Goal: Task Accomplishment & Management: Manage account settings

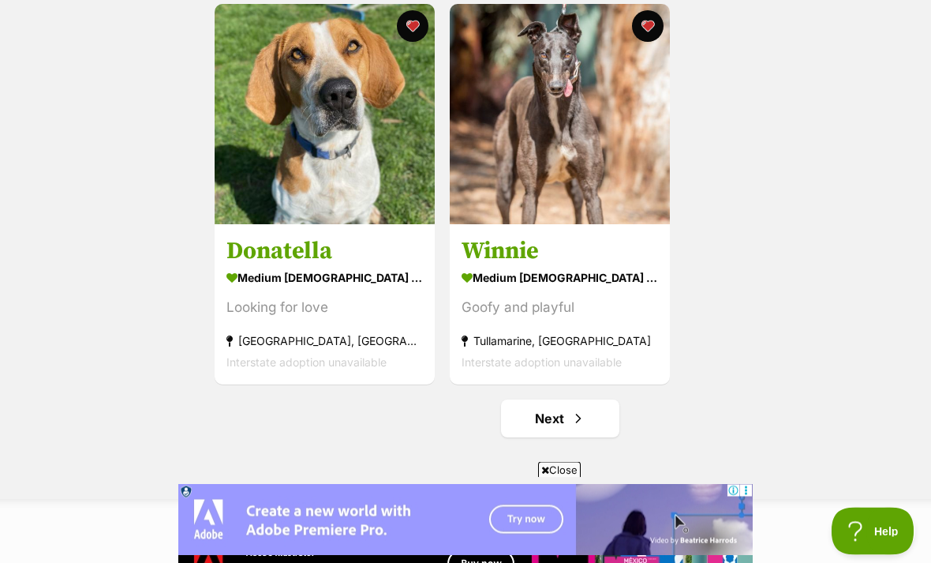
scroll to position [2691, 0]
click at [588, 424] on link "Next" at bounding box center [560, 418] width 118 height 38
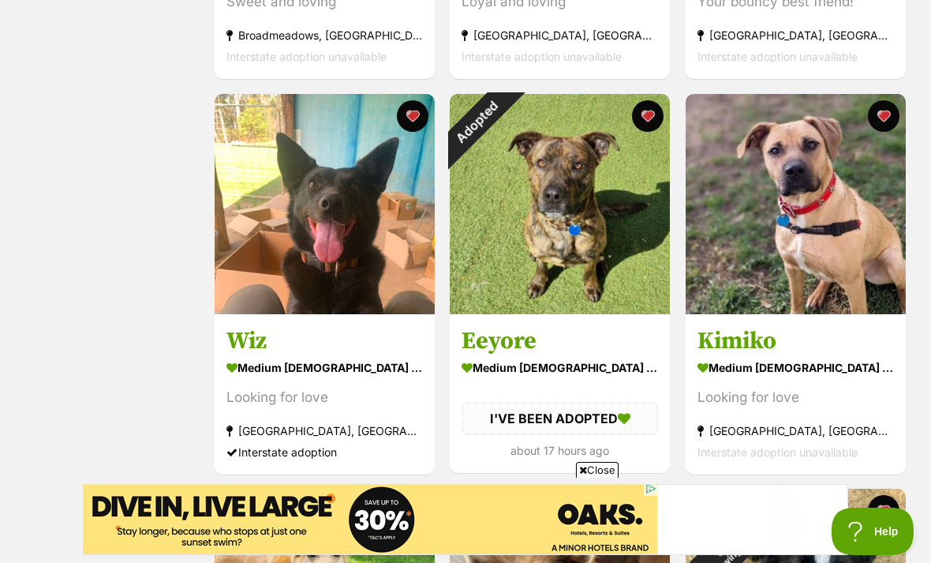
scroll to position [1018, 0]
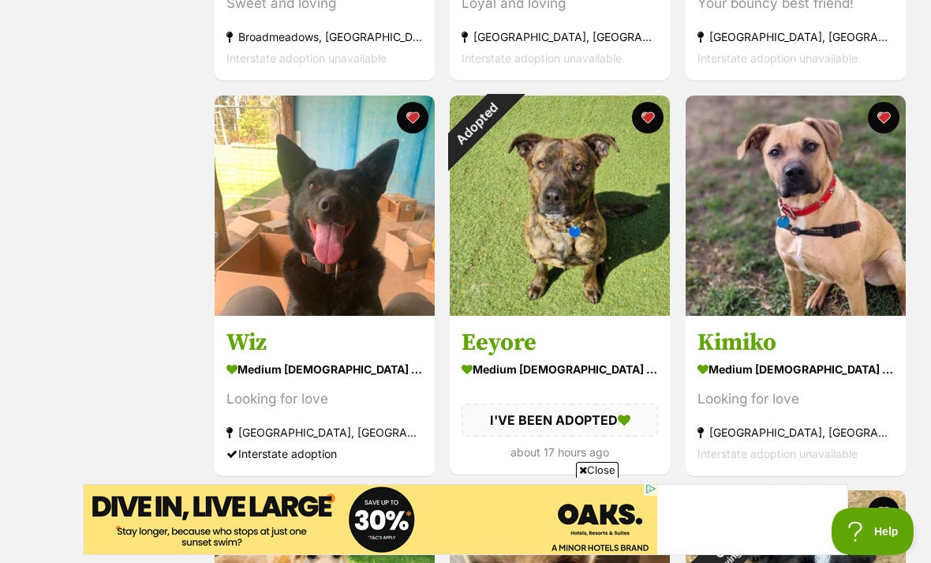
click at [505, 125] on div "Adopted" at bounding box center [477, 123] width 55 height 55
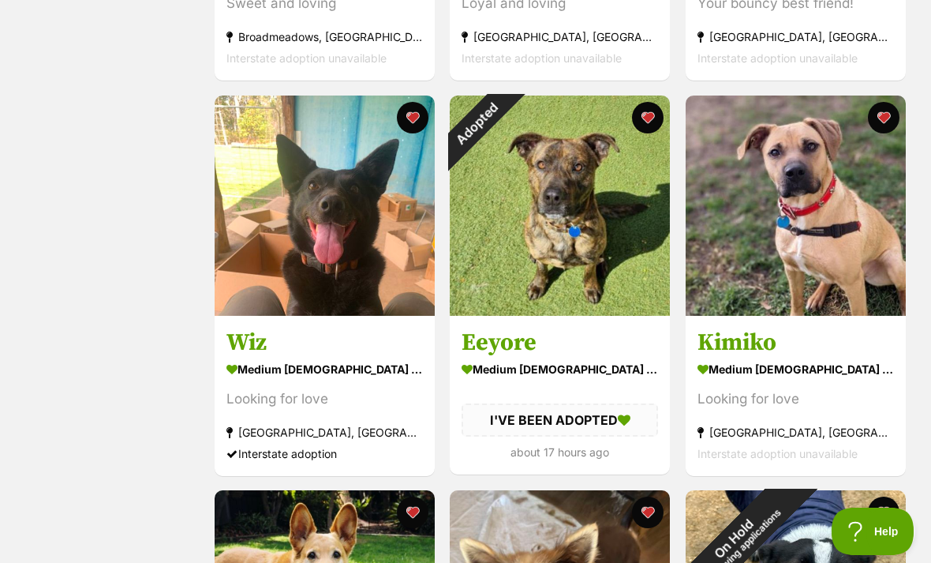
scroll to position [1069, 0]
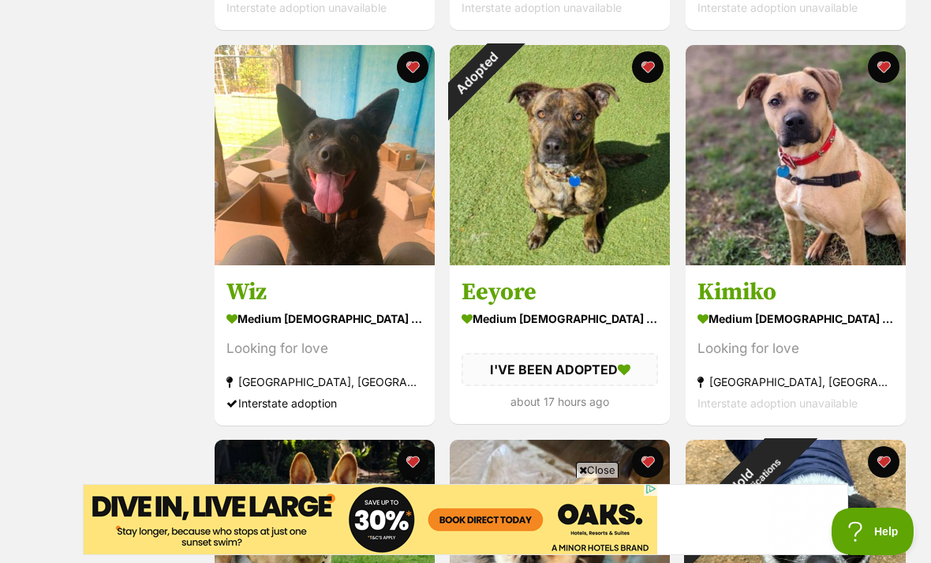
click at [655, 69] on button "favourite" at bounding box center [649, 67] width 32 height 32
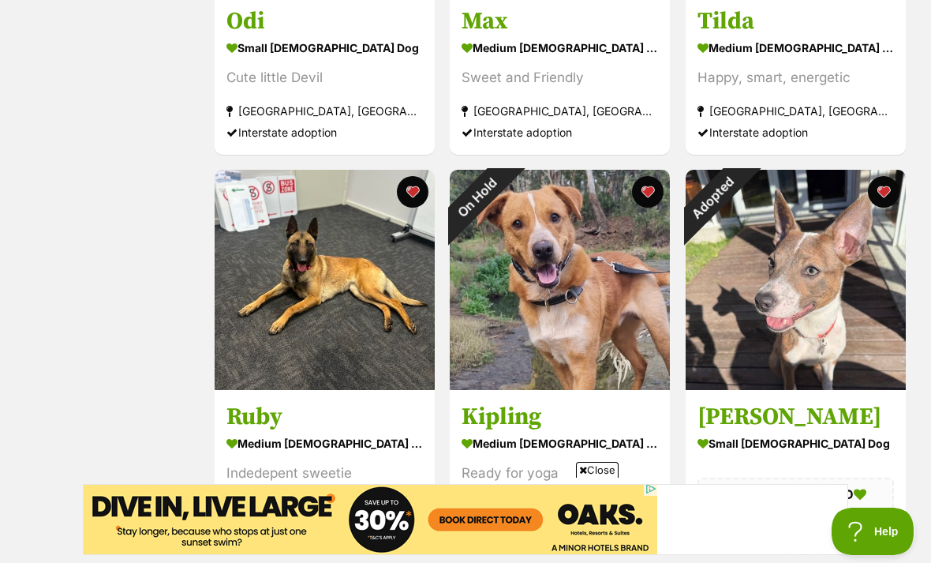
scroll to position [2133, 0]
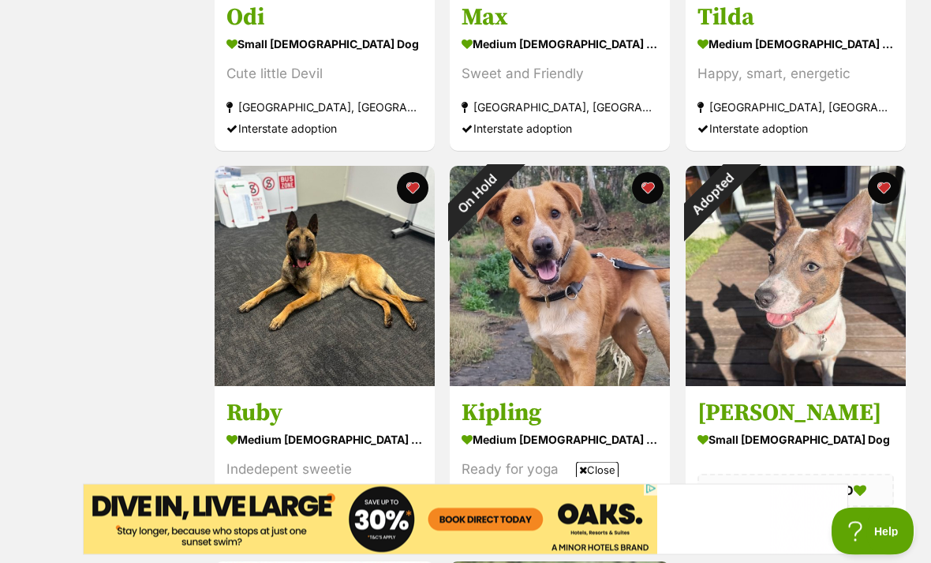
click at [655, 199] on button "favourite" at bounding box center [649, 189] width 32 height 32
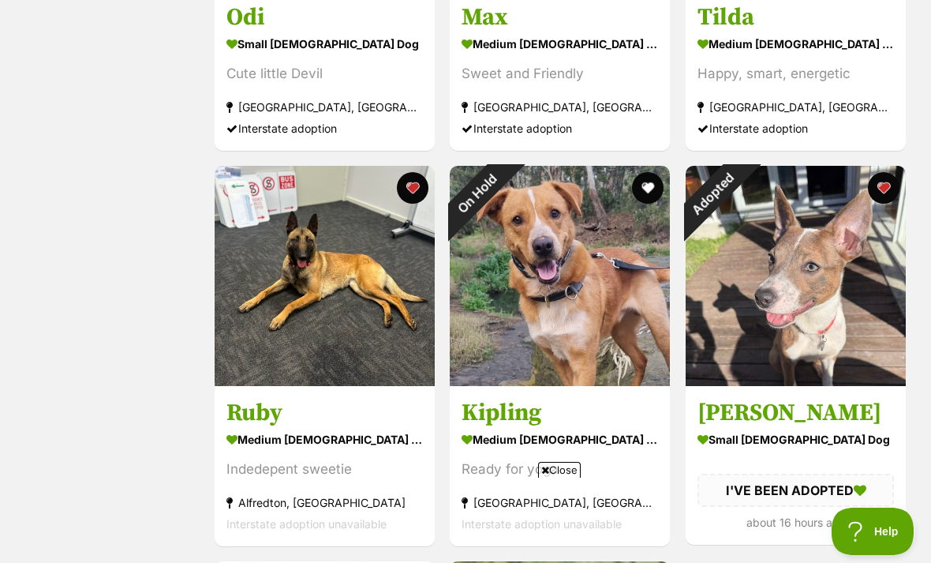
scroll to position [0, 0]
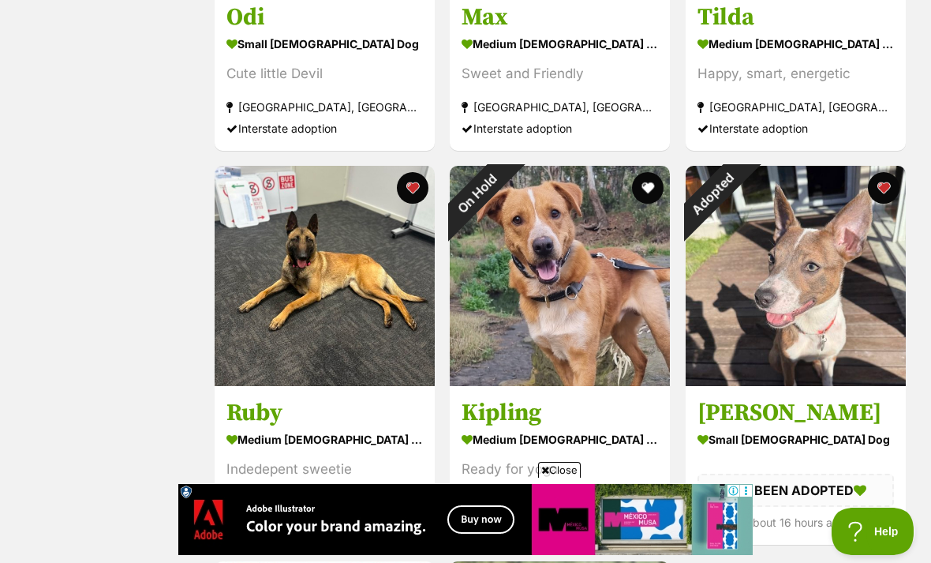
click at [886, 196] on button "favourite" at bounding box center [884, 188] width 32 height 32
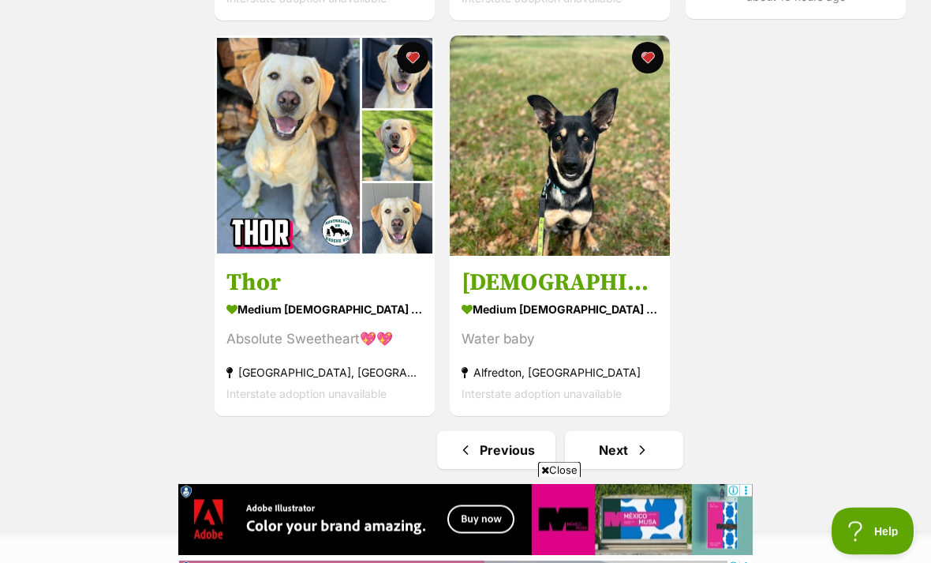
scroll to position [2660, 0]
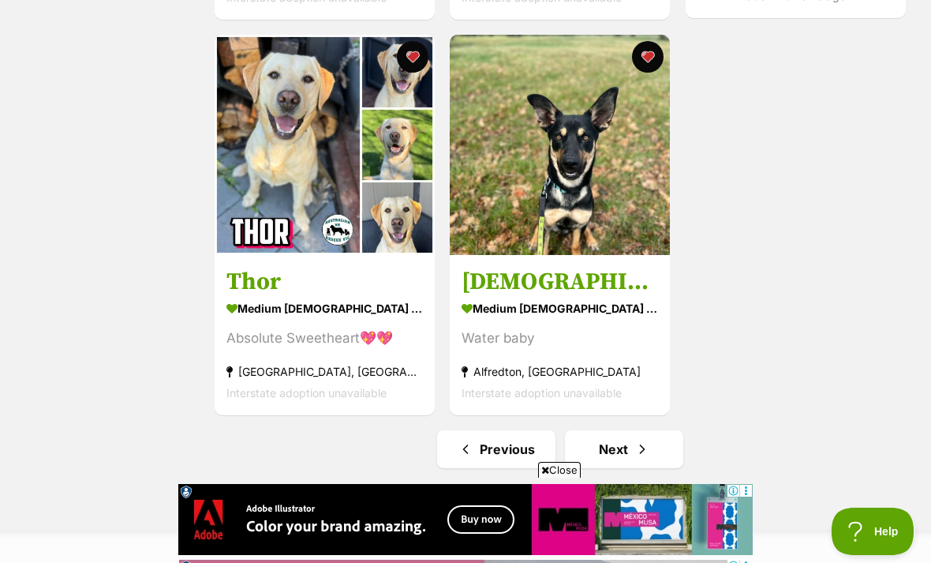
click at [648, 450] on span "Next page" at bounding box center [643, 449] width 16 height 19
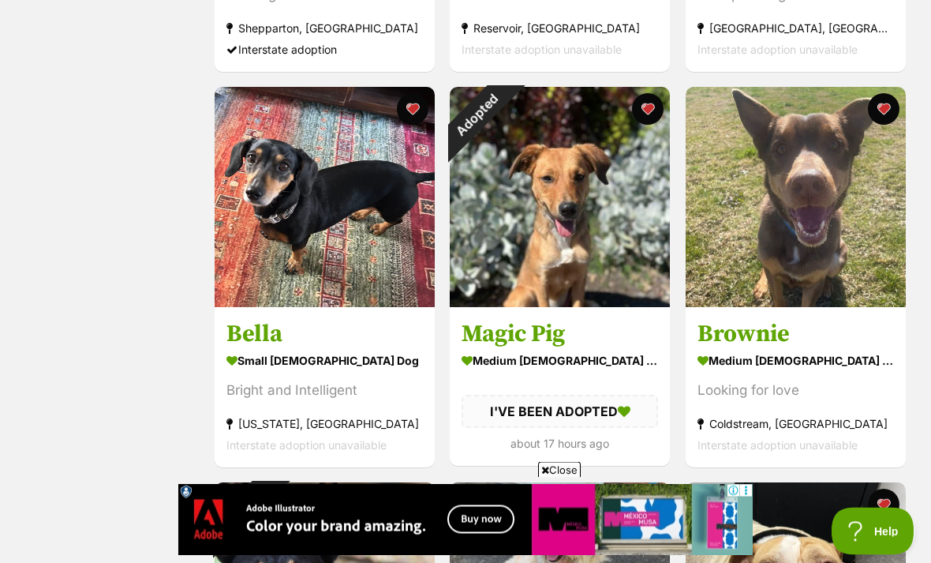
scroll to position [631, 0]
click at [505, 118] on div "Adopted" at bounding box center [477, 114] width 55 height 55
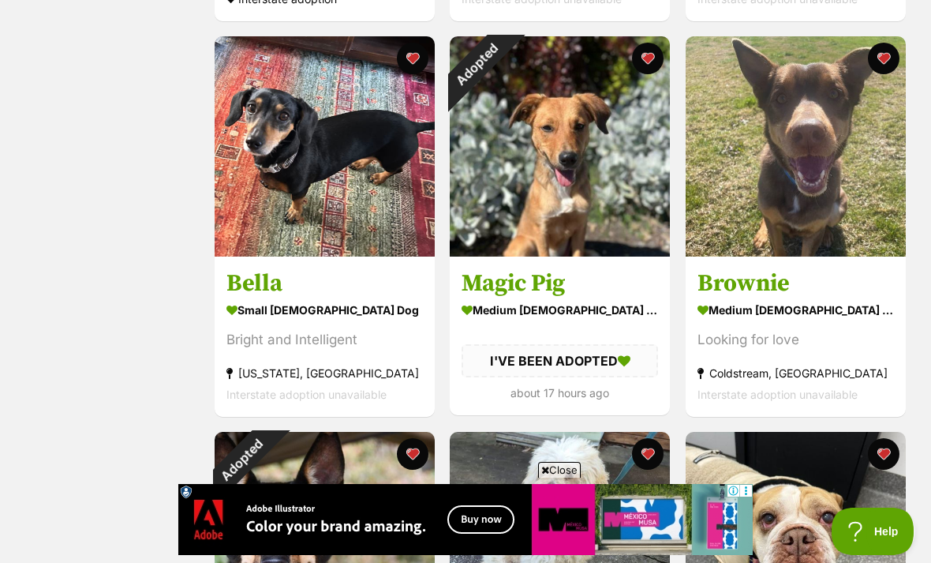
click at [657, 59] on button "favourite" at bounding box center [649, 59] width 32 height 32
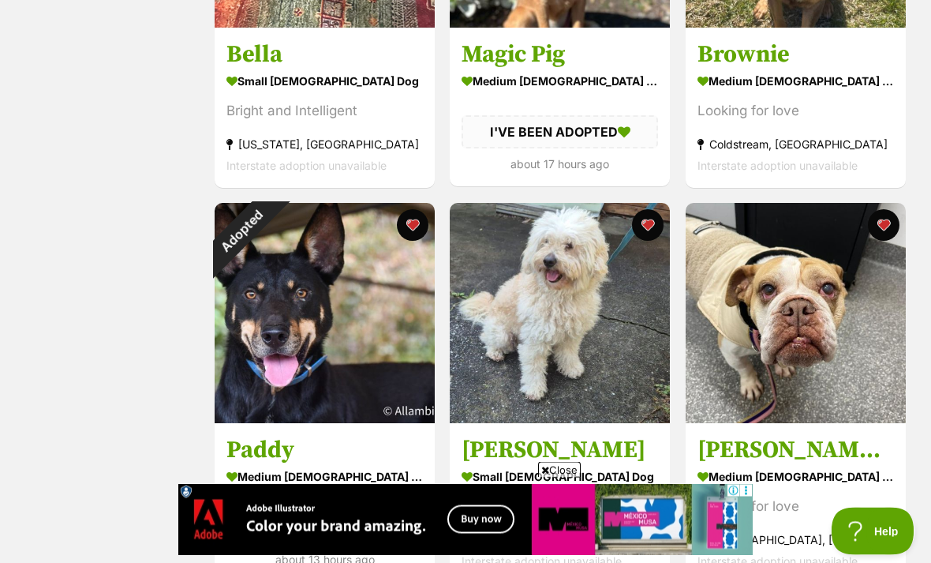
scroll to position [911, 0]
click at [417, 227] on button "favourite" at bounding box center [413, 225] width 32 height 32
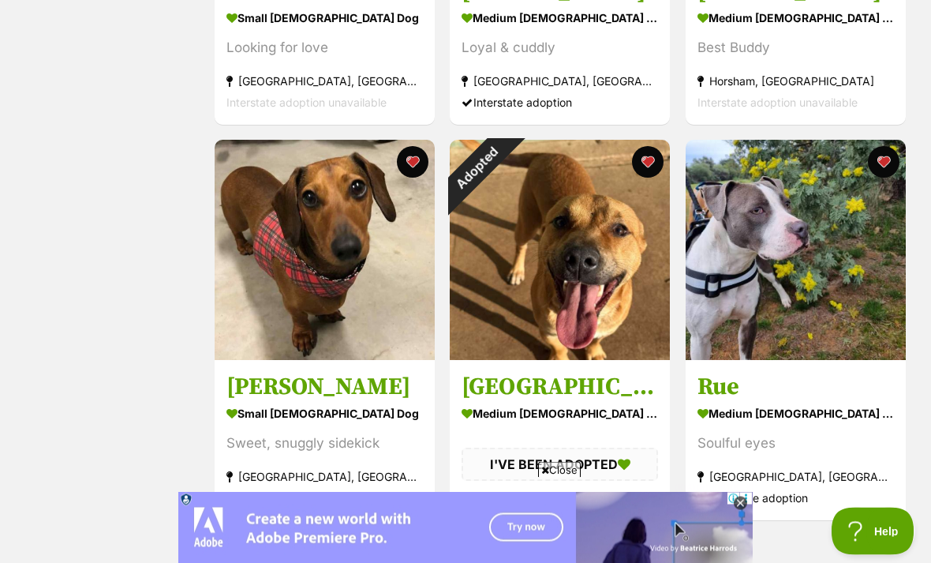
scroll to position [2159, 0]
click at [651, 170] on button "favourite" at bounding box center [649, 162] width 32 height 32
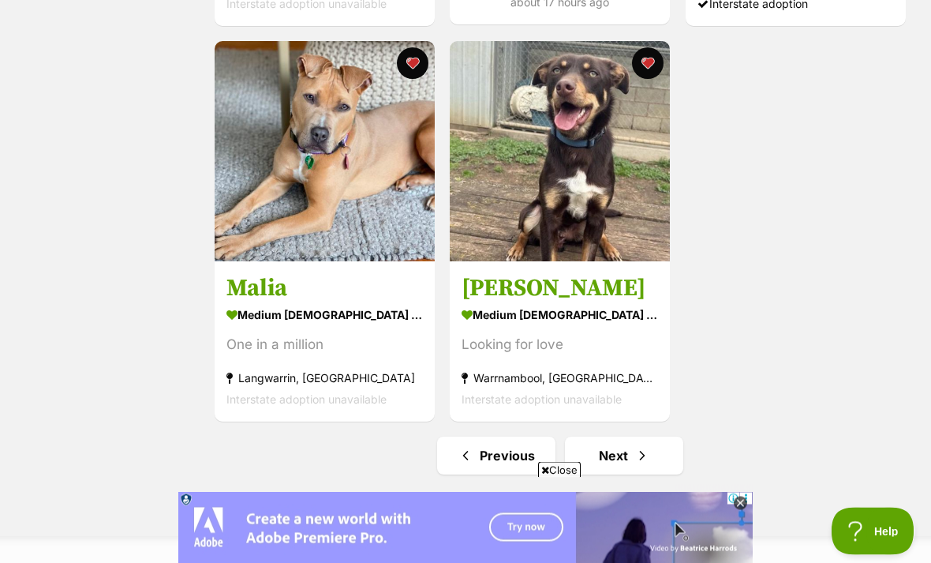
scroll to position [2654, 0]
click at [657, 448] on link "Next" at bounding box center [624, 455] width 118 height 38
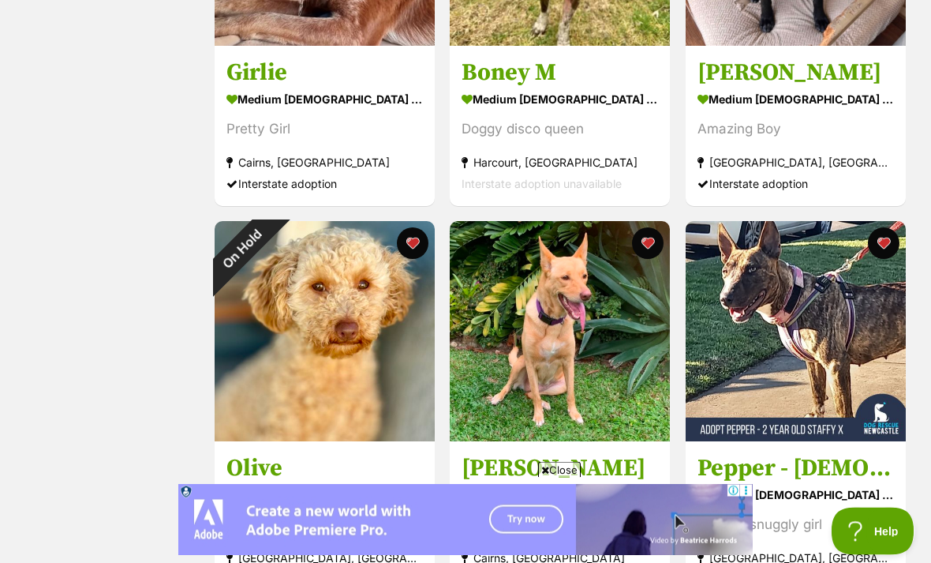
scroll to position [1684, 0]
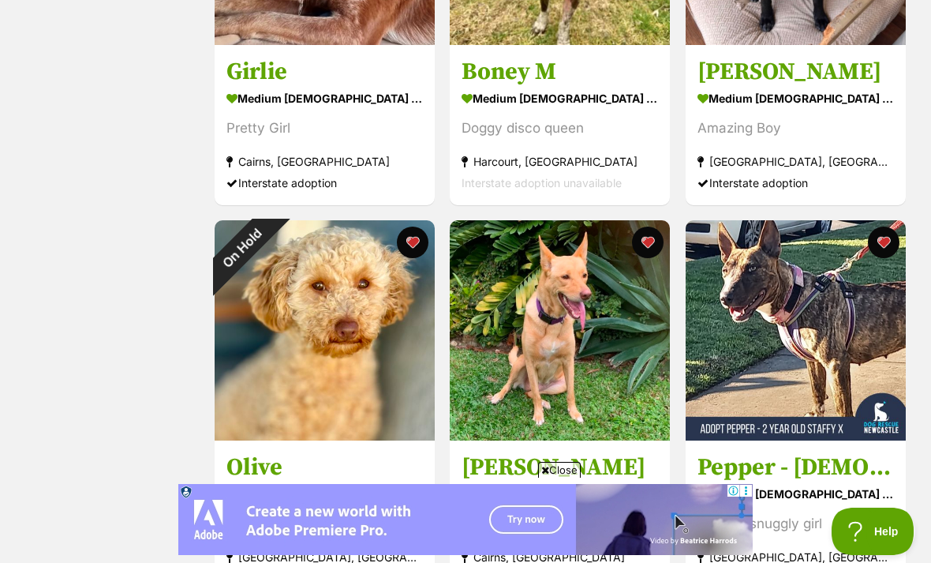
click at [270, 244] on div "On Hold" at bounding box center [242, 247] width 55 height 55
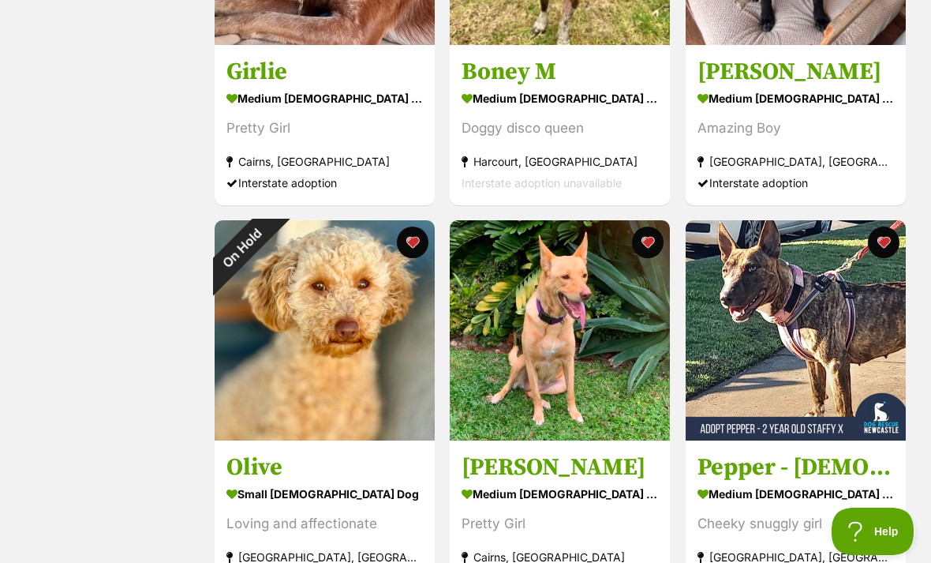
scroll to position [1734, 0]
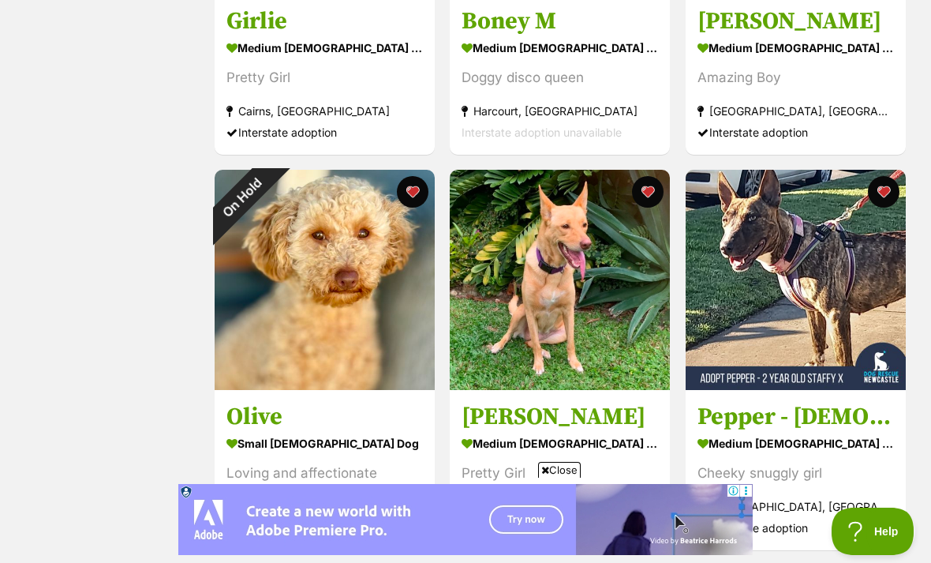
click at [418, 200] on button "favourite" at bounding box center [413, 192] width 32 height 32
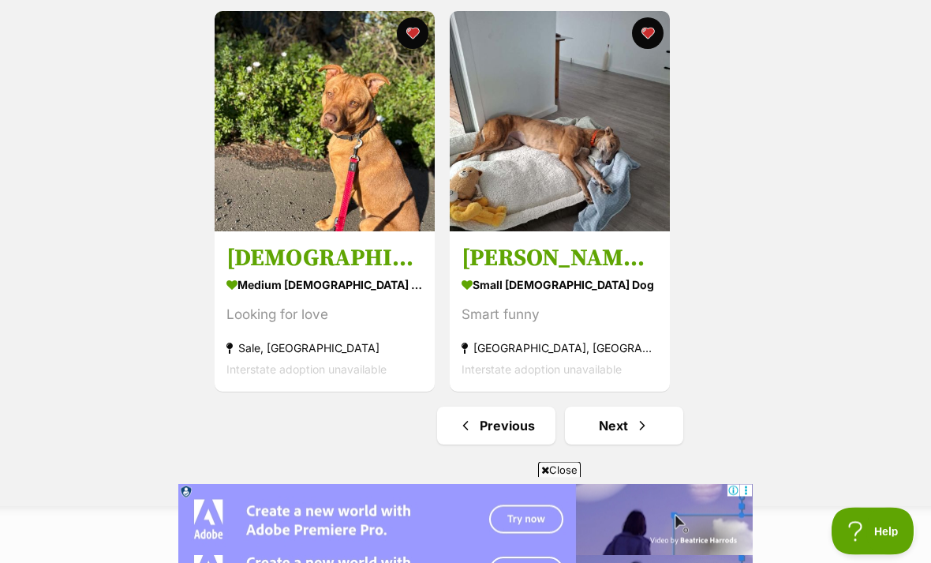
scroll to position [2684, 0]
click at [639, 431] on span "Next page" at bounding box center [643, 425] width 16 height 19
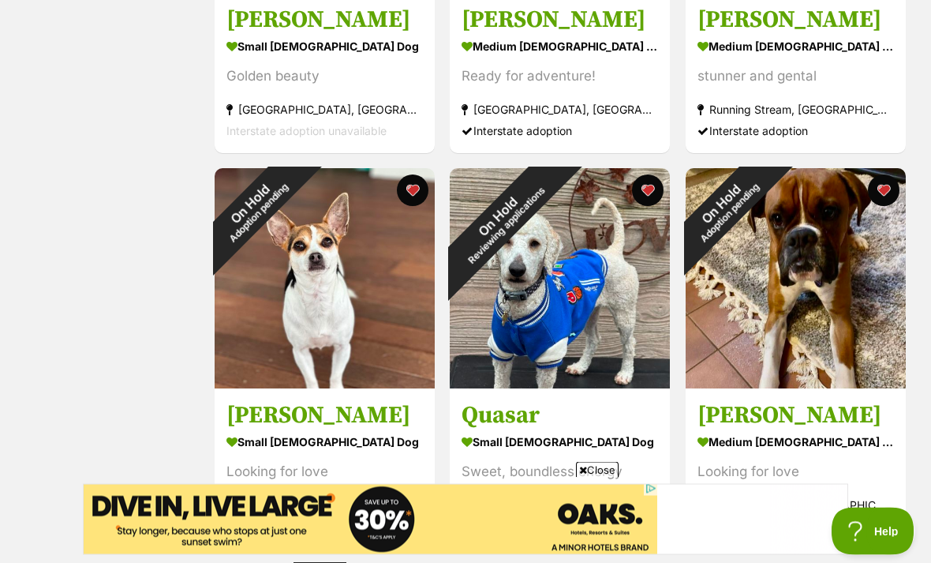
scroll to position [1736, 0]
click at [765, 247] on div "On Hold Adoption pending" at bounding box center [725, 207] width 79 height 79
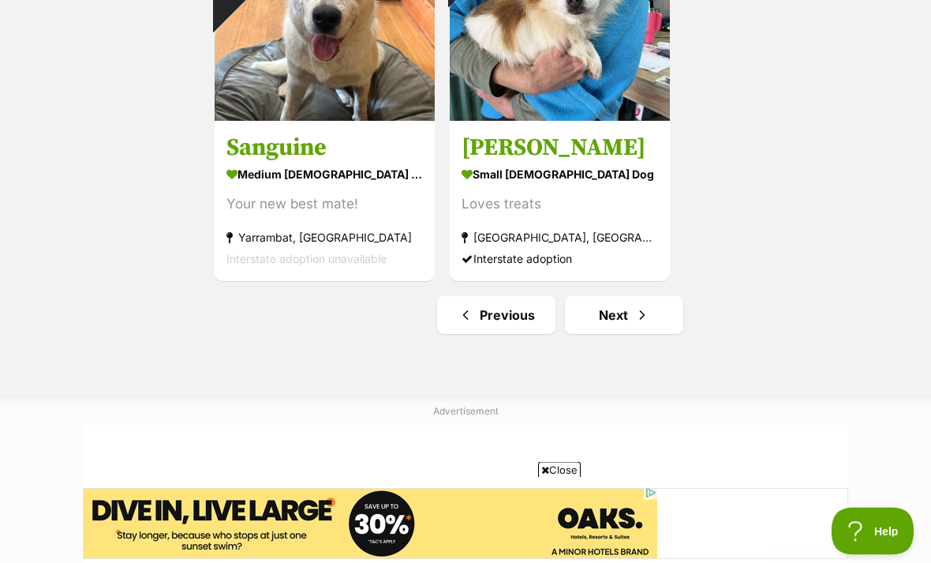
scroll to position [2794, 0]
click at [658, 319] on link "Next" at bounding box center [624, 315] width 118 height 38
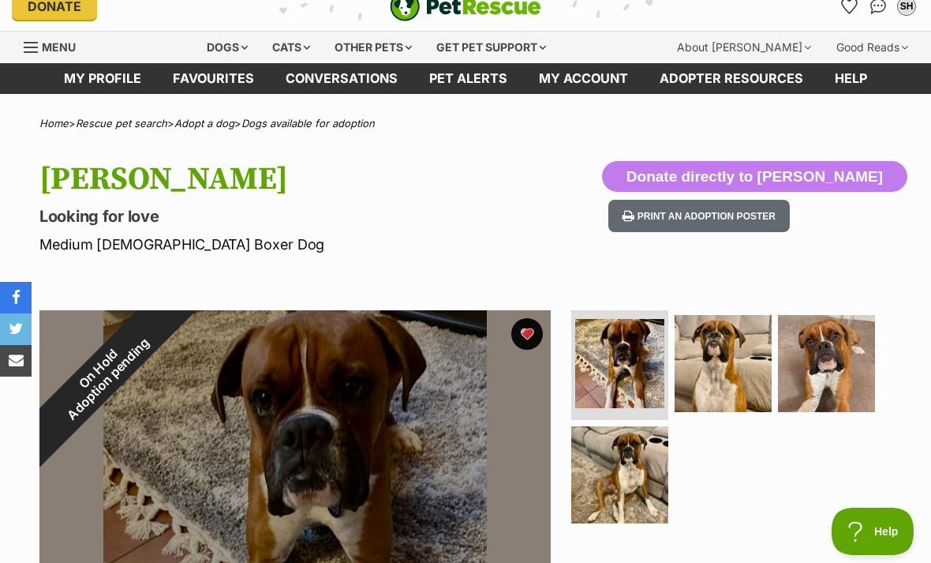
scroll to position [14, 0]
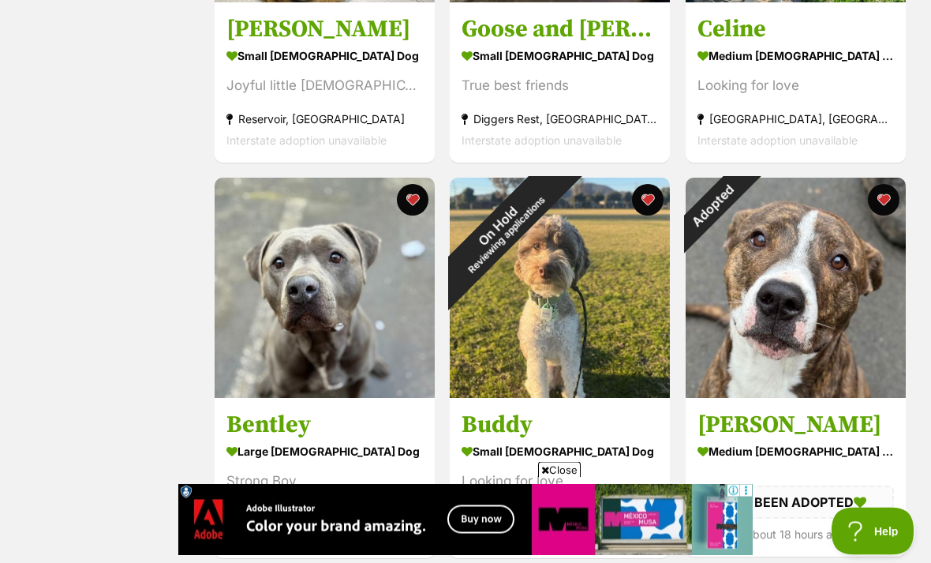
scroll to position [2129, 0]
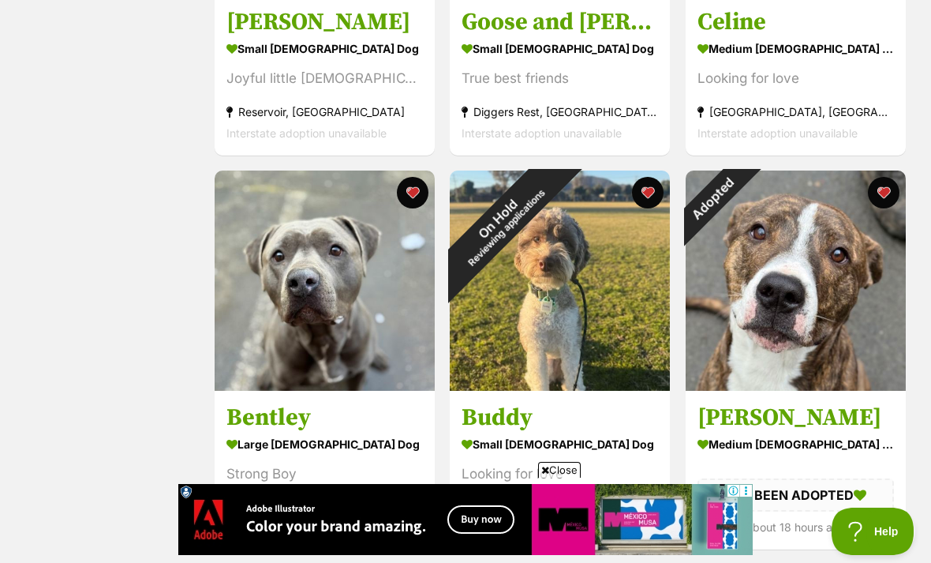
click at [741, 199] on div "Adopted" at bounding box center [713, 197] width 55 height 55
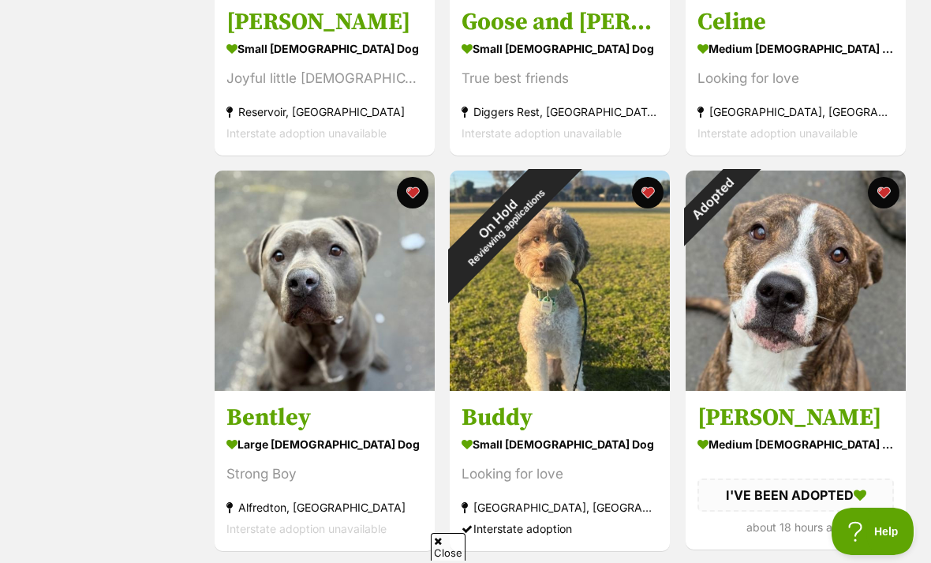
scroll to position [2179, 0]
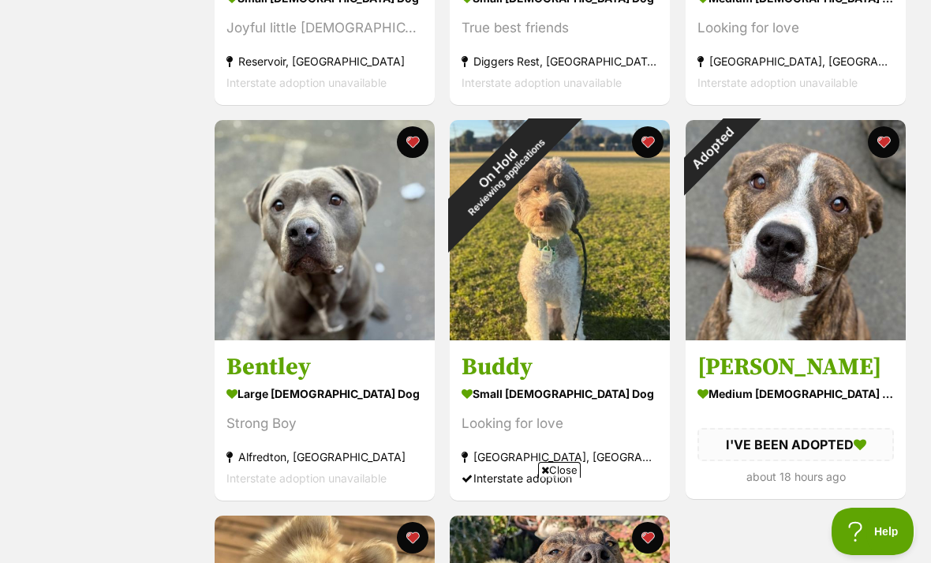
click at [893, 144] on button "favourite" at bounding box center [884, 142] width 32 height 32
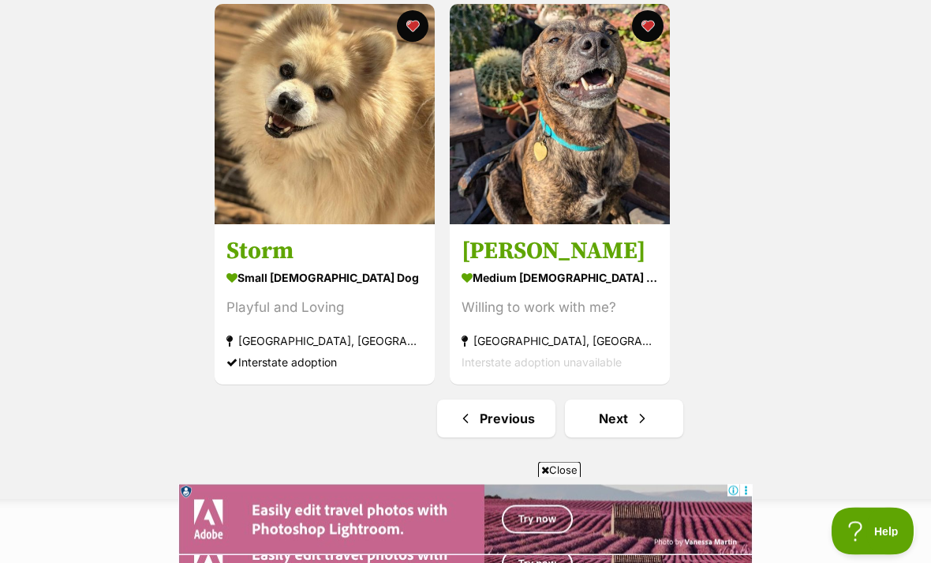
scroll to position [2691, 0]
click at [648, 416] on span "Next page" at bounding box center [643, 418] width 16 height 19
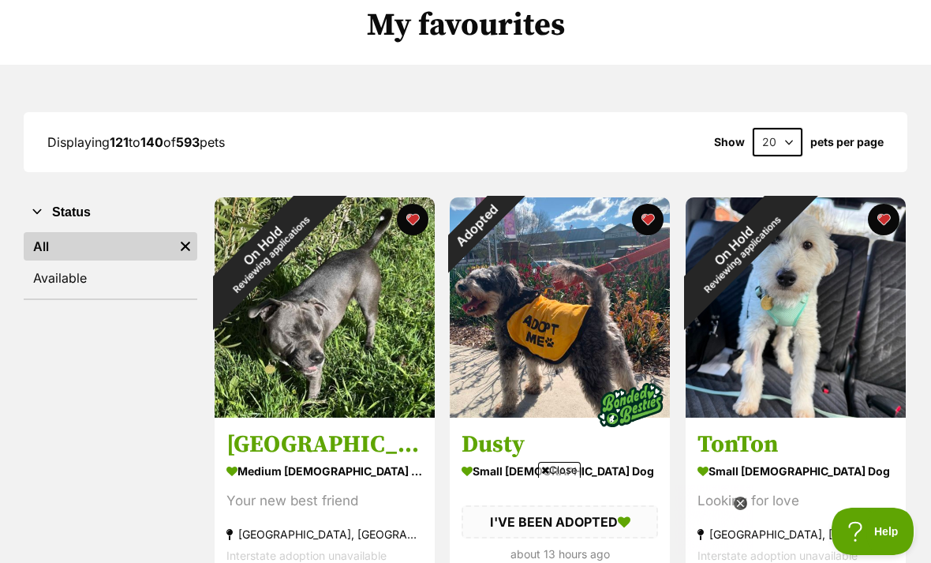
click at [505, 227] on div "Adopted" at bounding box center [477, 224] width 55 height 55
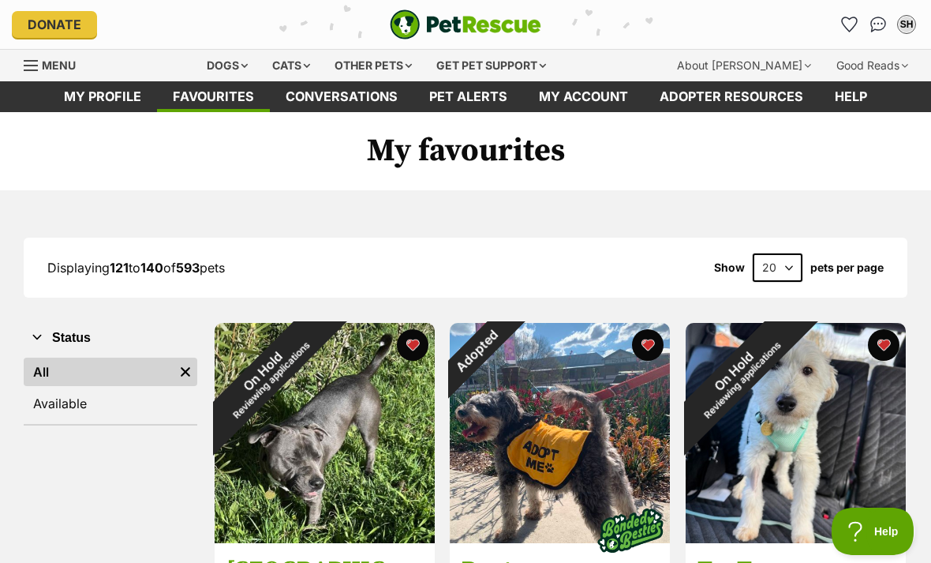
scroll to position [176, 0]
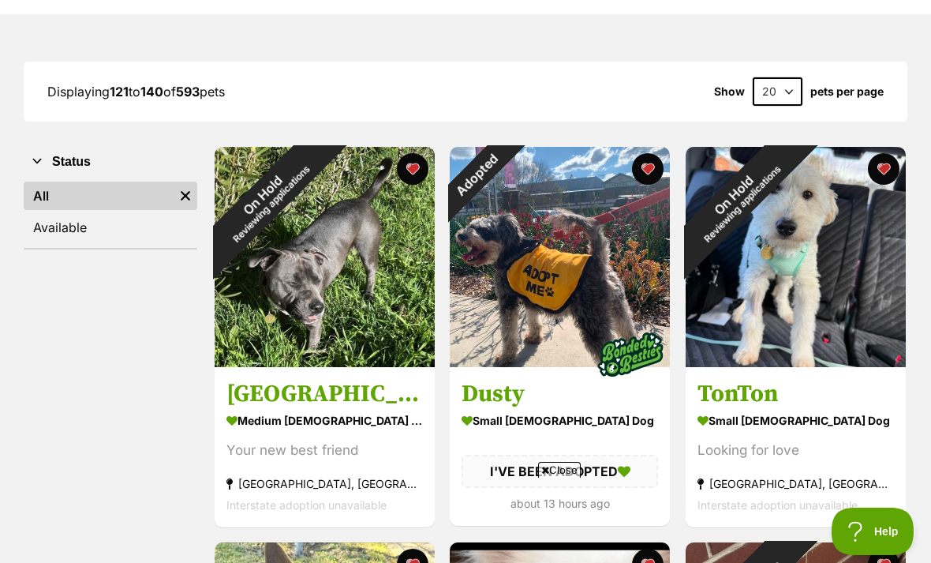
click at [650, 172] on button "favourite" at bounding box center [649, 169] width 32 height 32
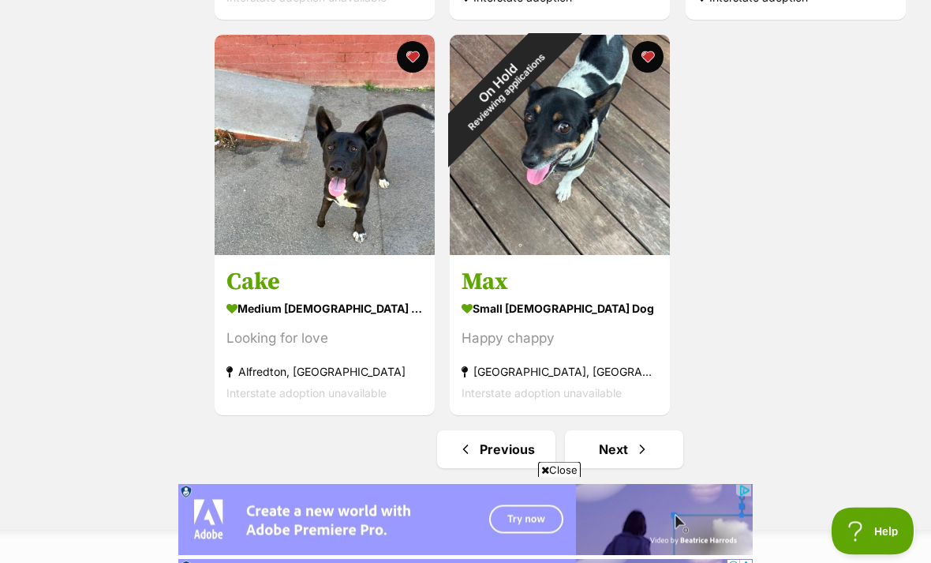
scroll to position [2660, 0]
click at [638, 458] on span "Next page" at bounding box center [643, 449] width 16 height 19
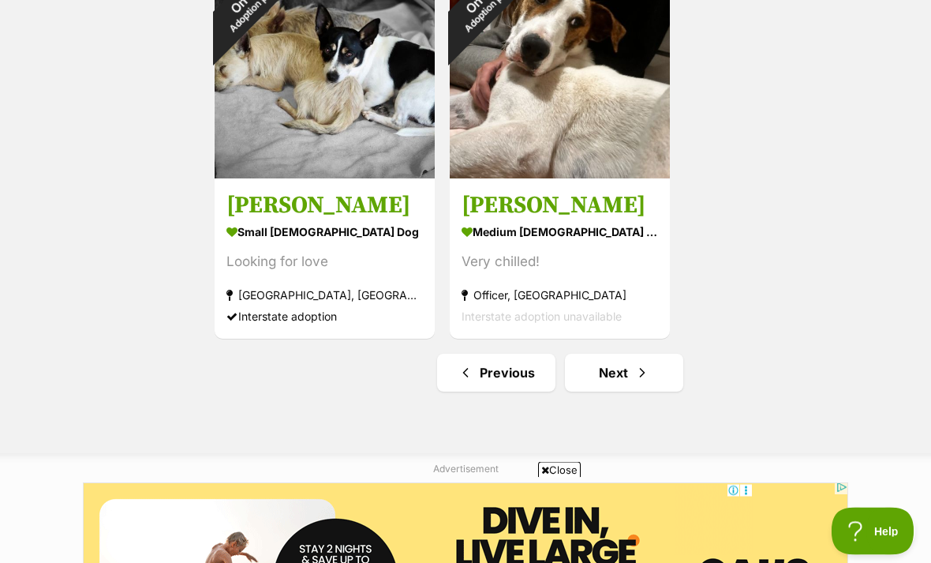
scroll to position [2736, 0]
click at [655, 372] on link "Next" at bounding box center [624, 373] width 118 height 38
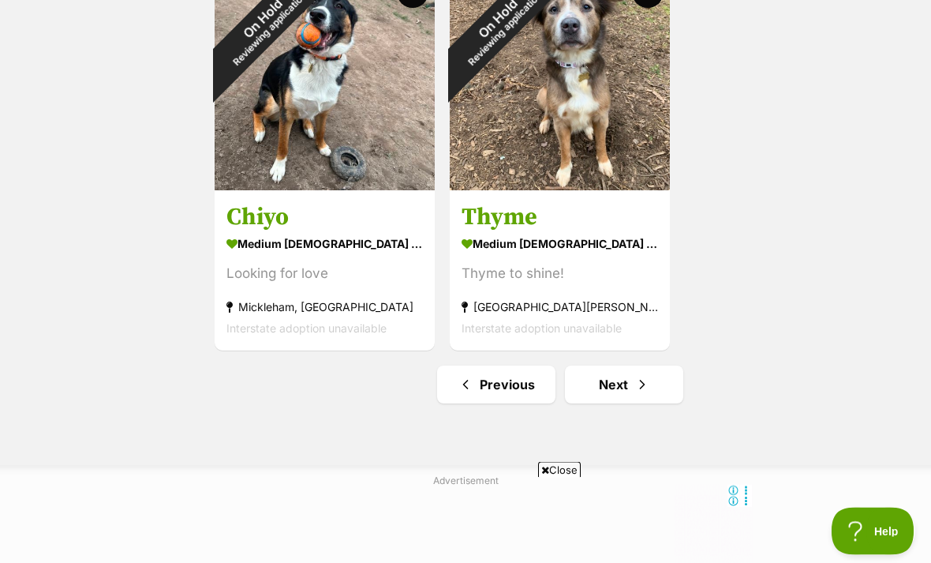
scroll to position [2725, 0]
click at [637, 388] on span "Next page" at bounding box center [643, 384] width 16 height 19
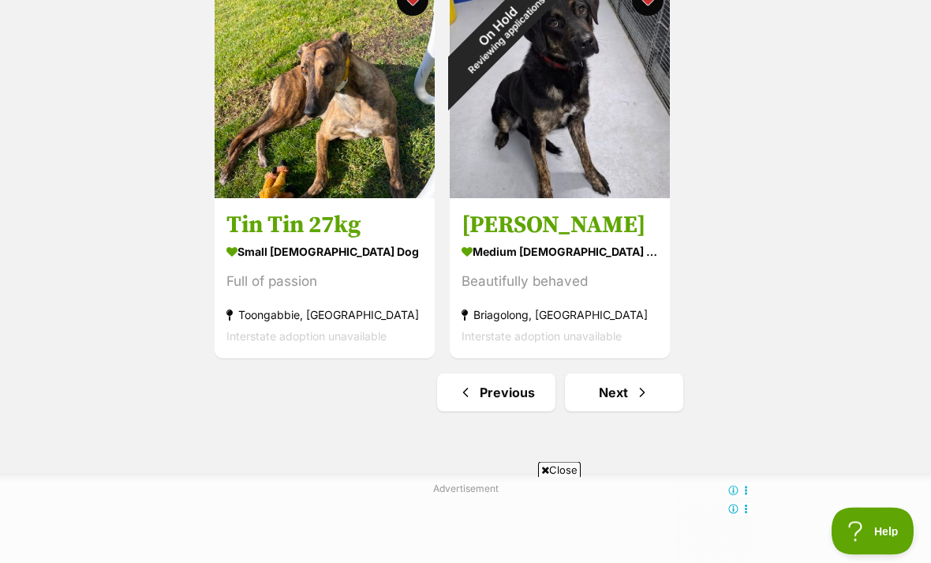
scroll to position [2717, 0]
click at [639, 397] on span "Next page" at bounding box center [643, 392] width 16 height 19
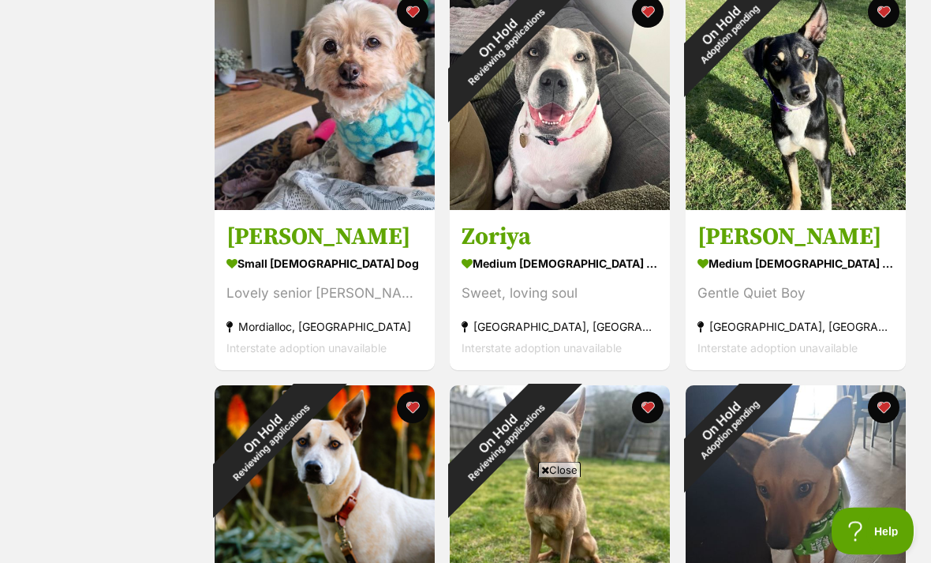
scroll to position [1914, 0]
click at [764, 433] on div "On Hold Adoption pending" at bounding box center [725, 424] width 79 height 79
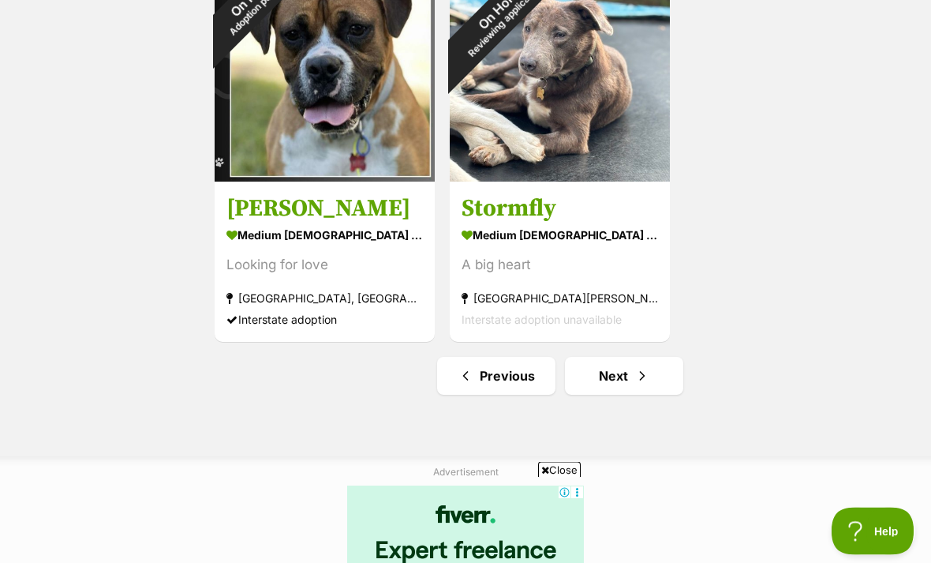
scroll to position [2734, 0]
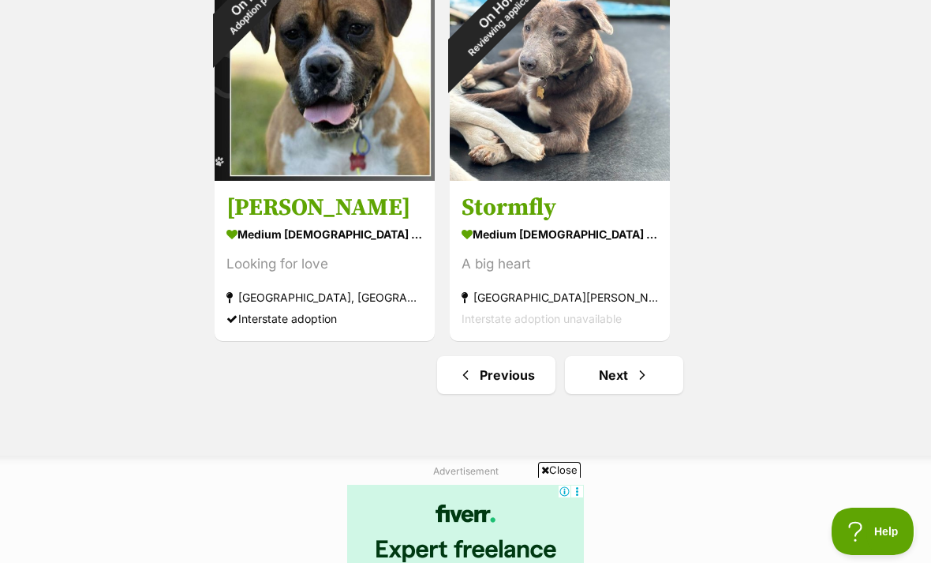
click at [639, 376] on span "Next page" at bounding box center [643, 374] width 16 height 19
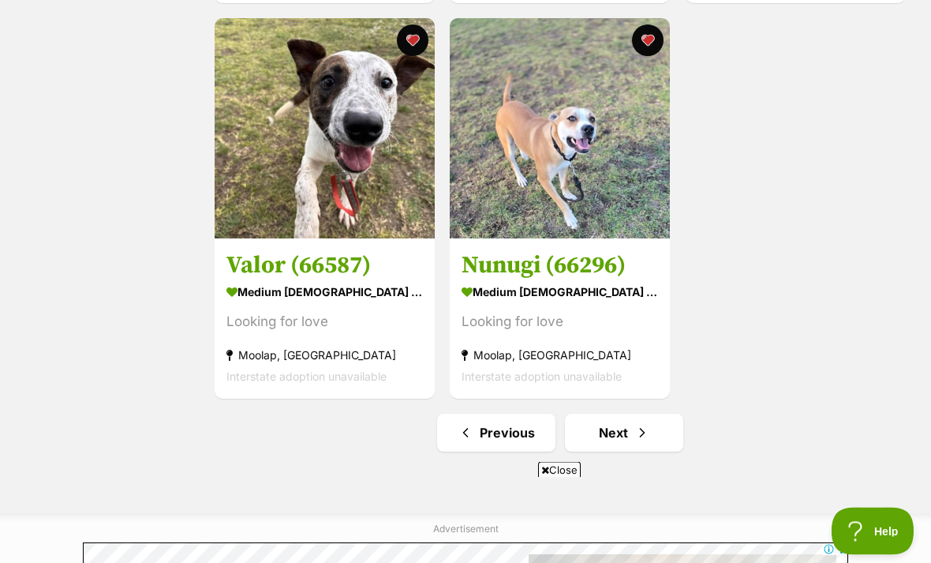
scroll to position [2676, 0]
click at [646, 442] on span "Next page" at bounding box center [643, 432] width 16 height 19
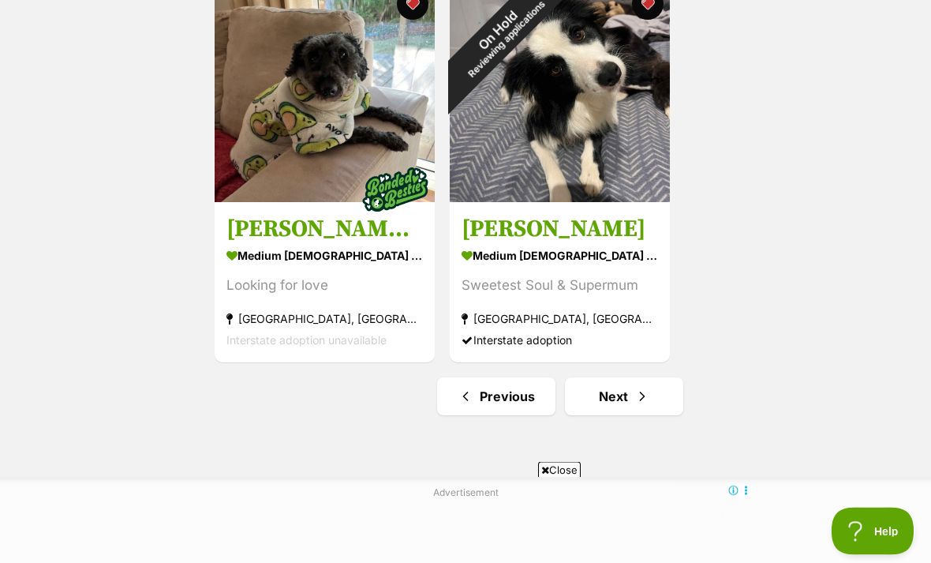
scroll to position [2713, 0]
click at [645, 394] on span "Next page" at bounding box center [643, 396] width 16 height 19
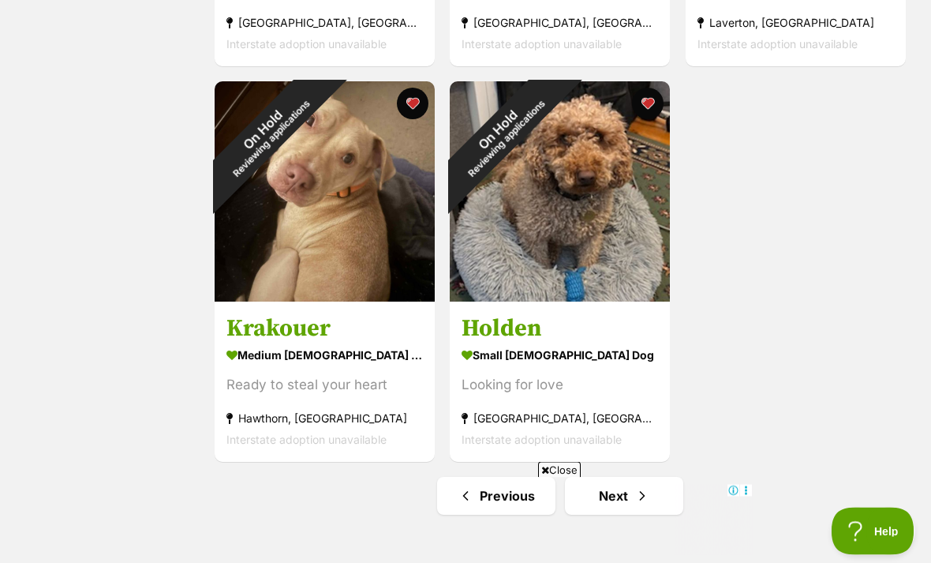
scroll to position [2613, 0]
click at [633, 500] on link "Next" at bounding box center [624, 496] width 118 height 38
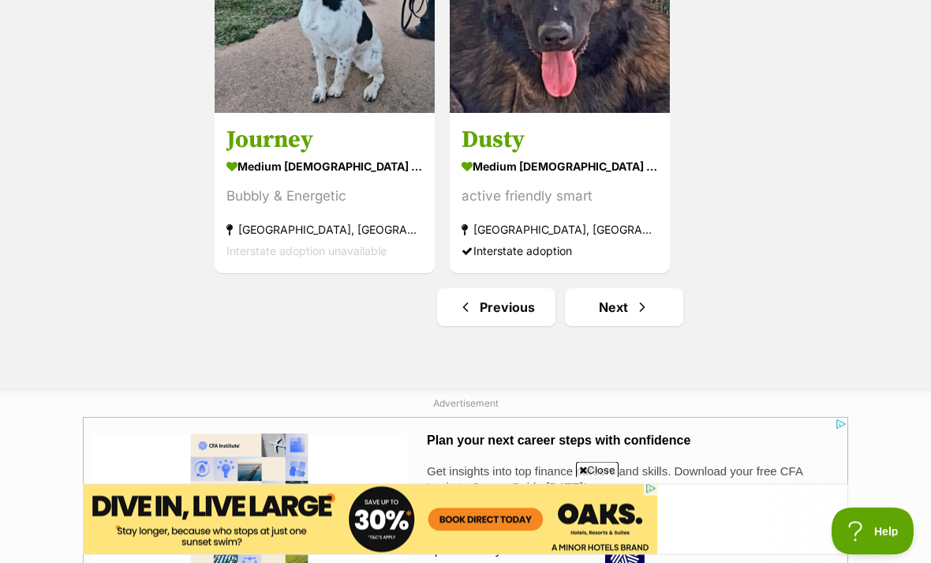
scroll to position [2802, 0]
click at [641, 303] on span "Next page" at bounding box center [643, 307] width 16 height 19
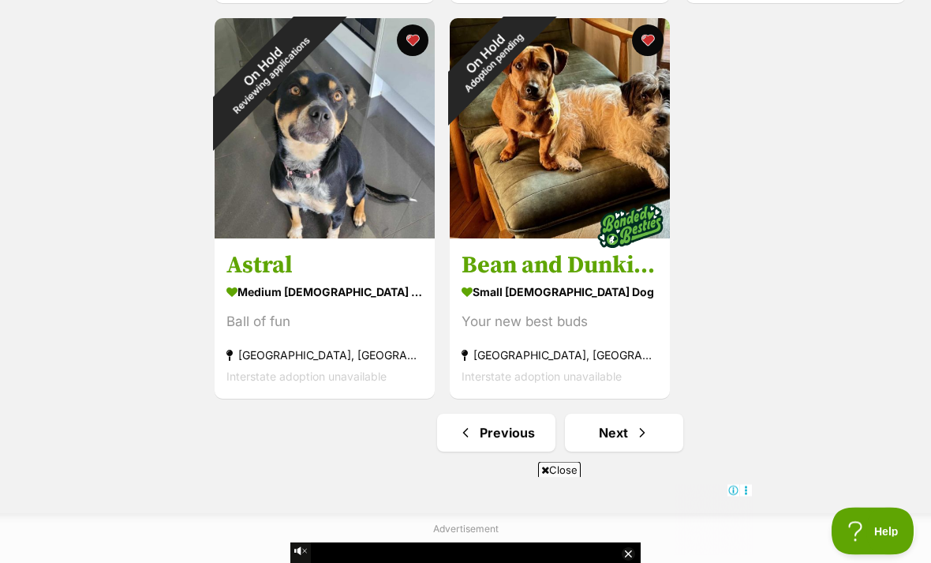
scroll to position [2676, 0]
click at [635, 435] on span "Next page" at bounding box center [643, 432] width 16 height 19
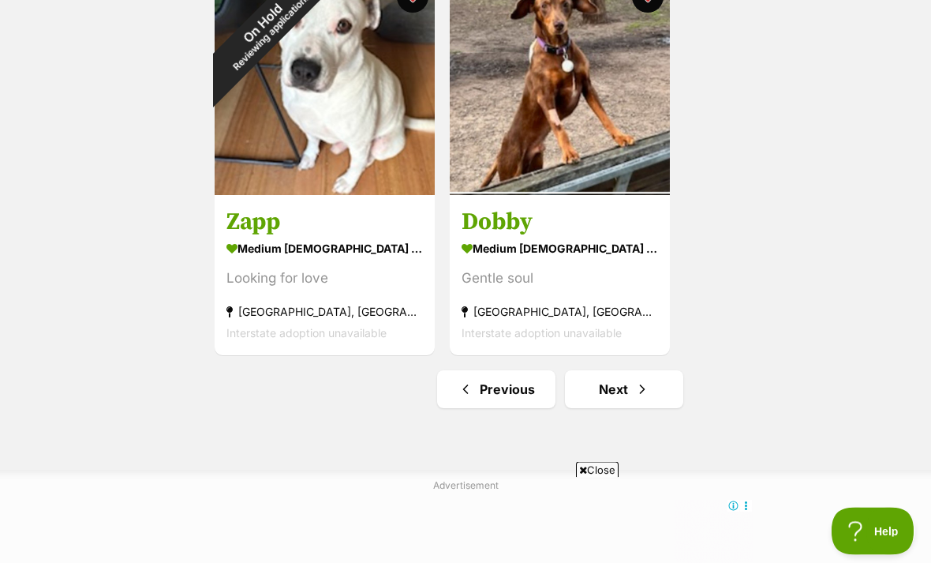
scroll to position [2720, 0]
click at [645, 398] on span "Next page" at bounding box center [643, 389] width 16 height 19
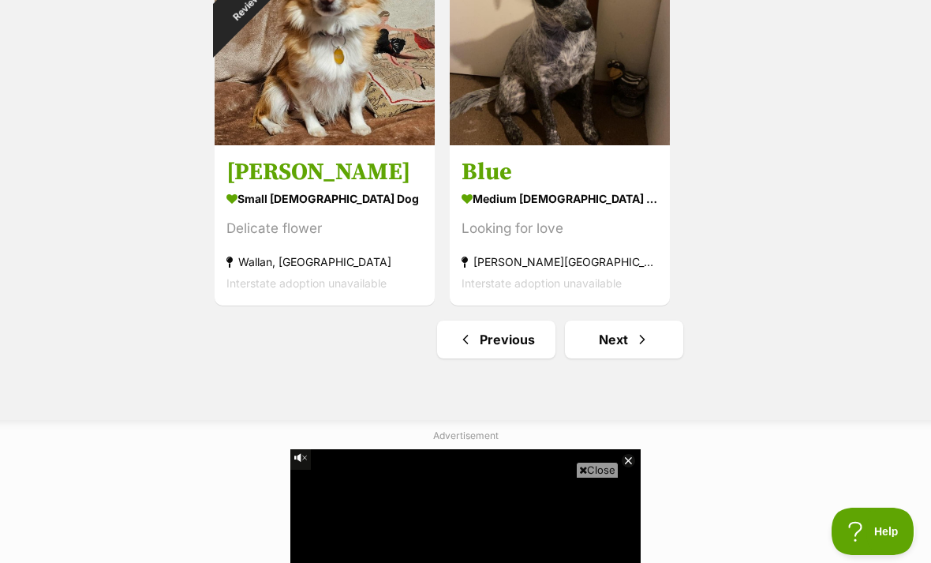
scroll to position [2775, 0]
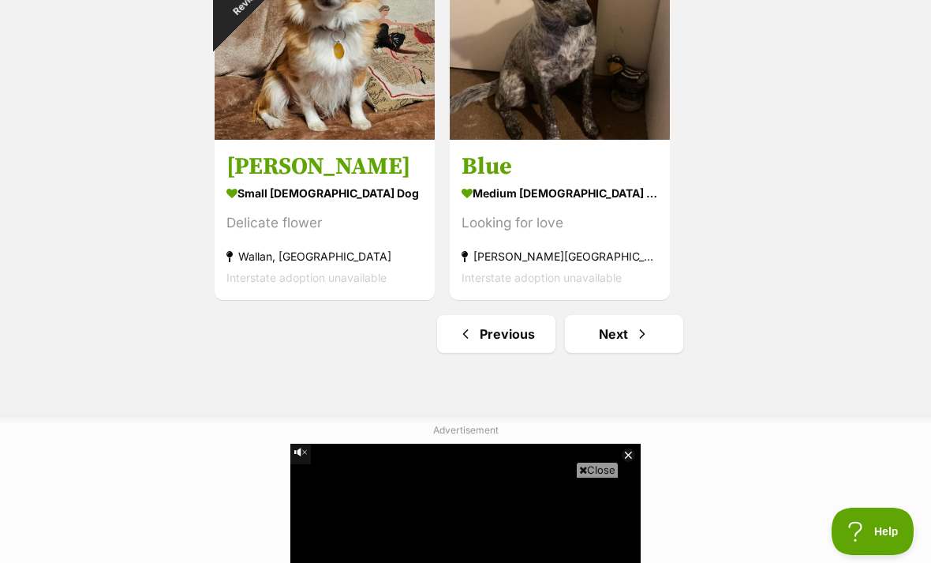
click at [661, 327] on link "Next" at bounding box center [624, 334] width 118 height 38
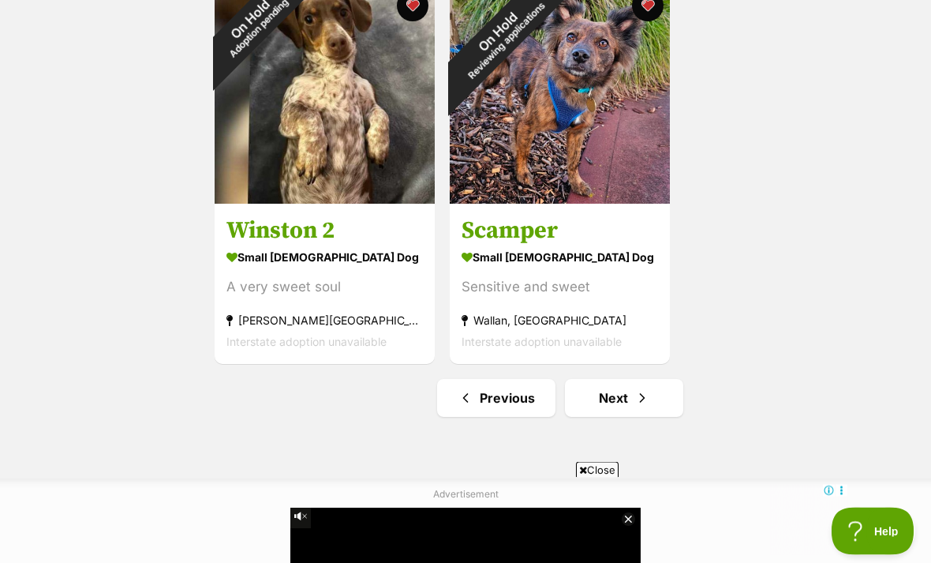
scroll to position [2711, 0]
click at [642, 410] on link "Next" at bounding box center [624, 398] width 118 height 38
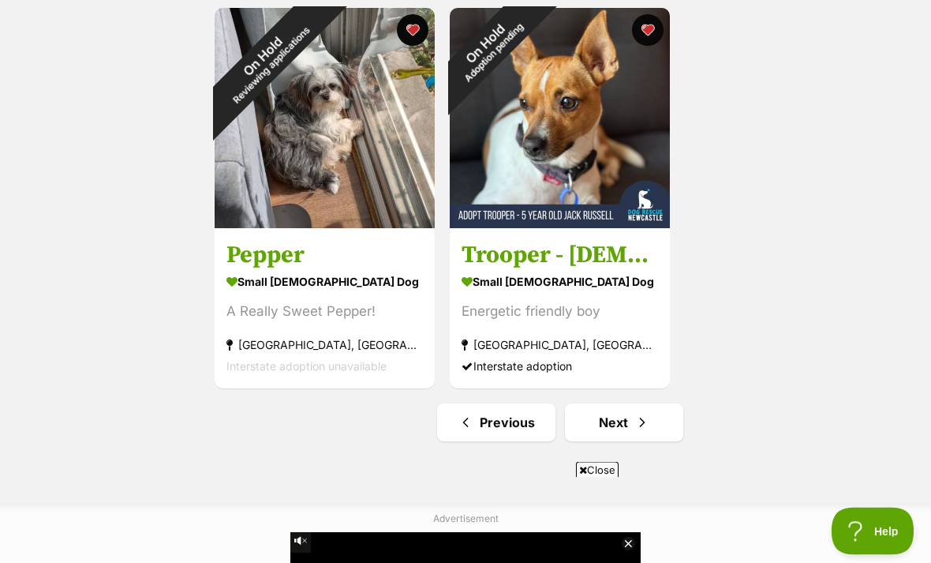
scroll to position [2687, 0]
click at [646, 425] on span "Next page" at bounding box center [643, 422] width 16 height 19
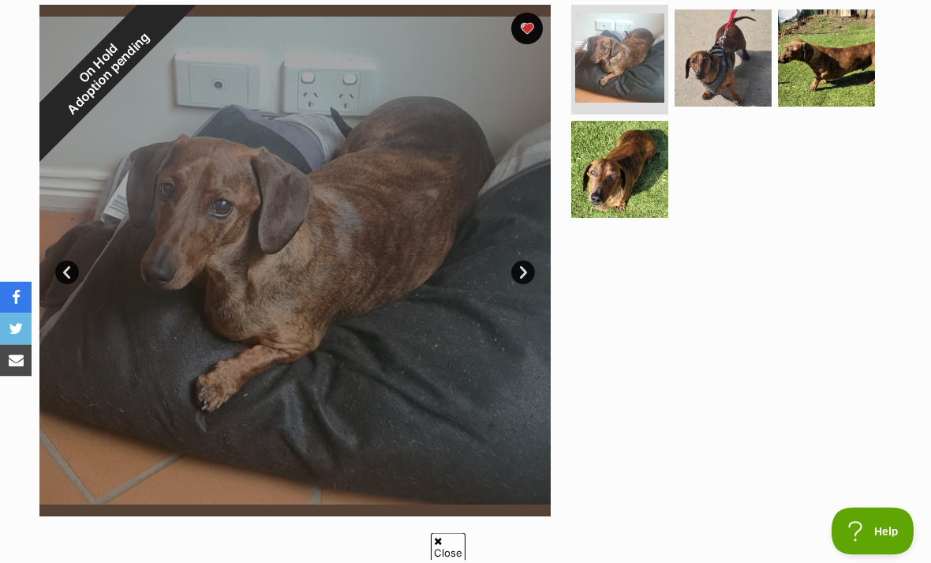
scroll to position [324, 0]
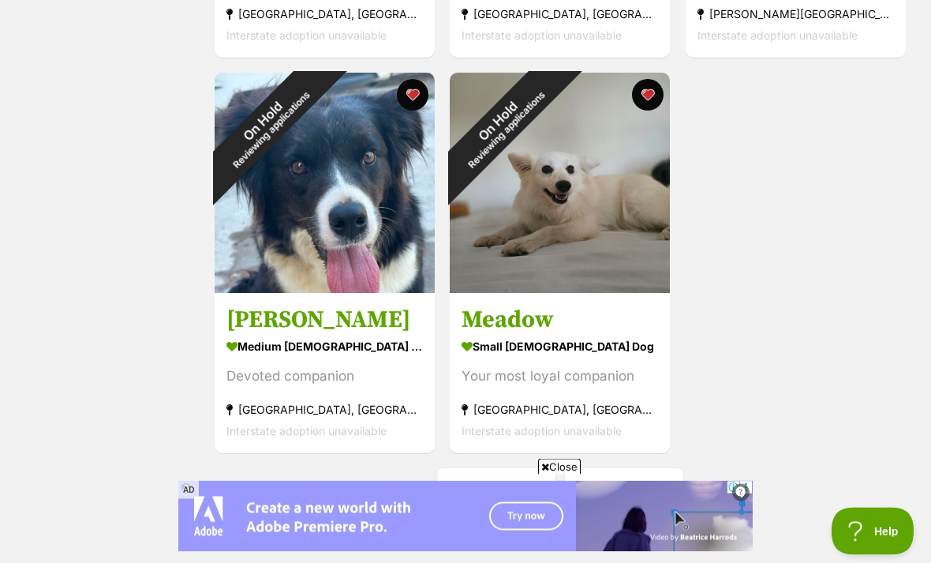
scroll to position [2623, 0]
click at [636, 491] on span "Next page" at bounding box center [643, 486] width 16 height 19
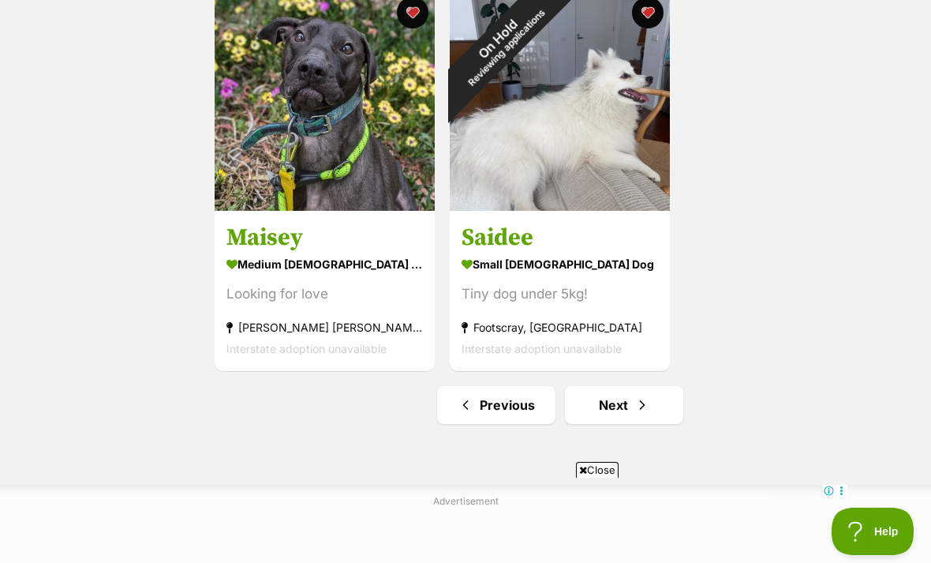
scroll to position [2706, 0]
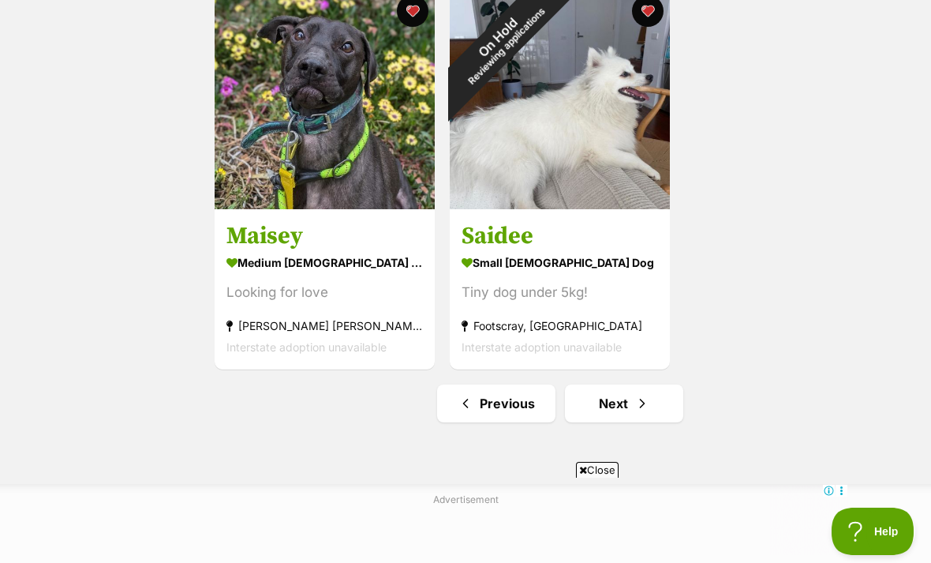
click at [655, 401] on link "Next" at bounding box center [624, 403] width 118 height 38
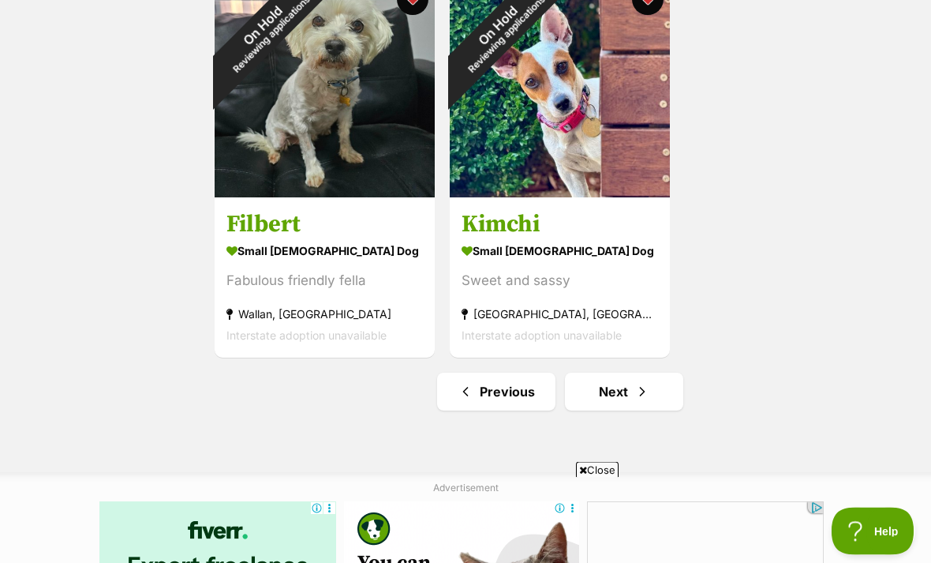
scroll to position [2717, 0]
click at [648, 399] on span "Next page" at bounding box center [643, 391] width 16 height 19
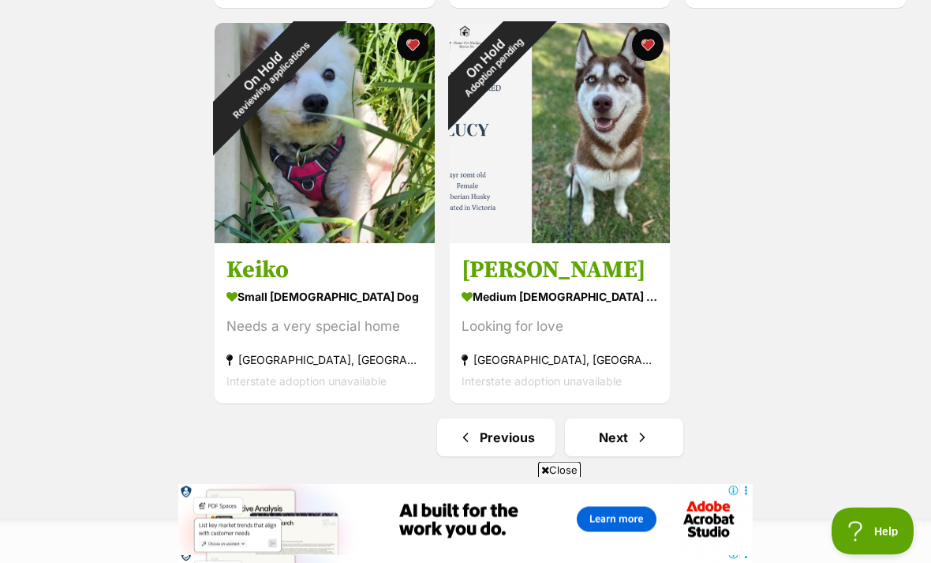
scroll to position [2676, 0]
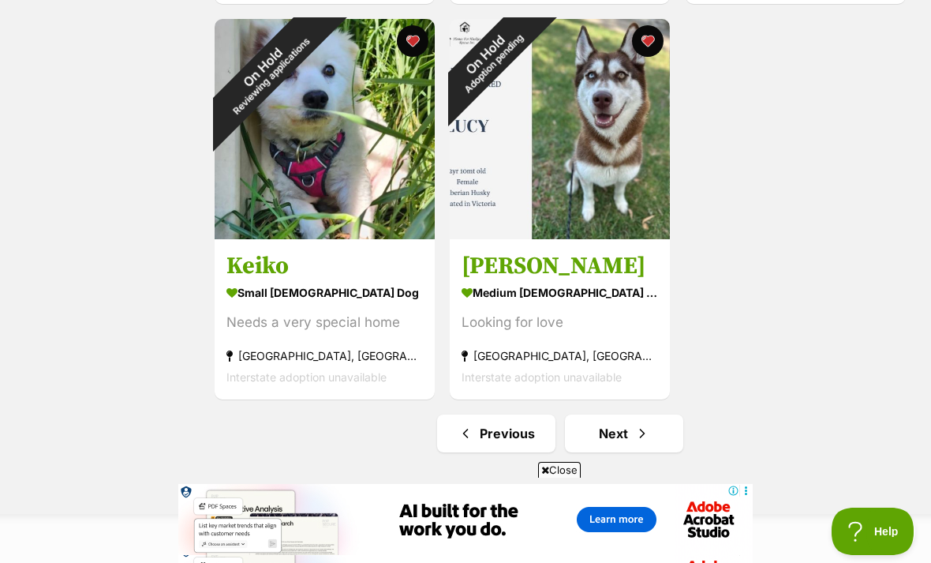
click at [633, 442] on link "Next" at bounding box center [624, 433] width 118 height 38
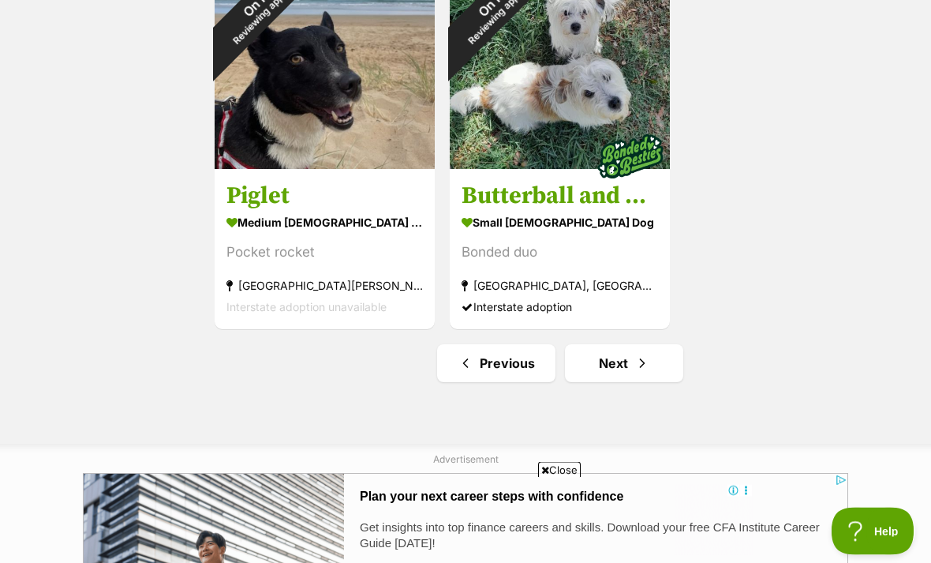
scroll to position [2746, 0]
click at [639, 373] on span "Next page" at bounding box center [643, 363] width 16 height 19
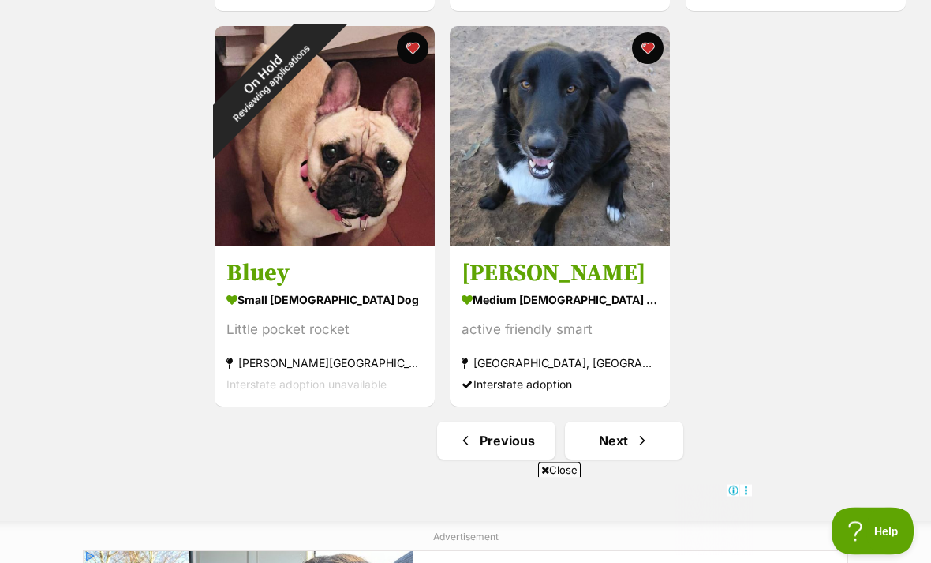
scroll to position [2675, 0]
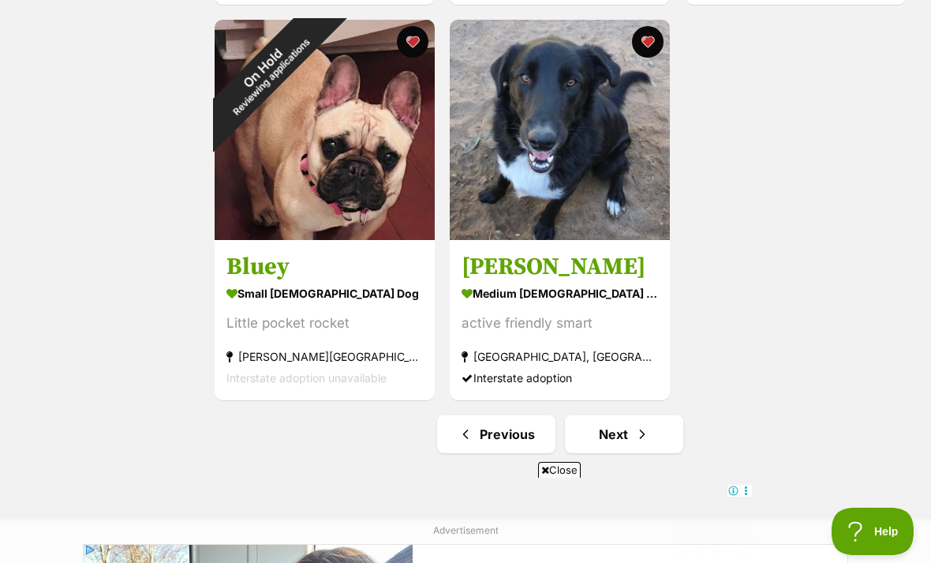
click at [638, 441] on span "Next page" at bounding box center [643, 434] width 16 height 19
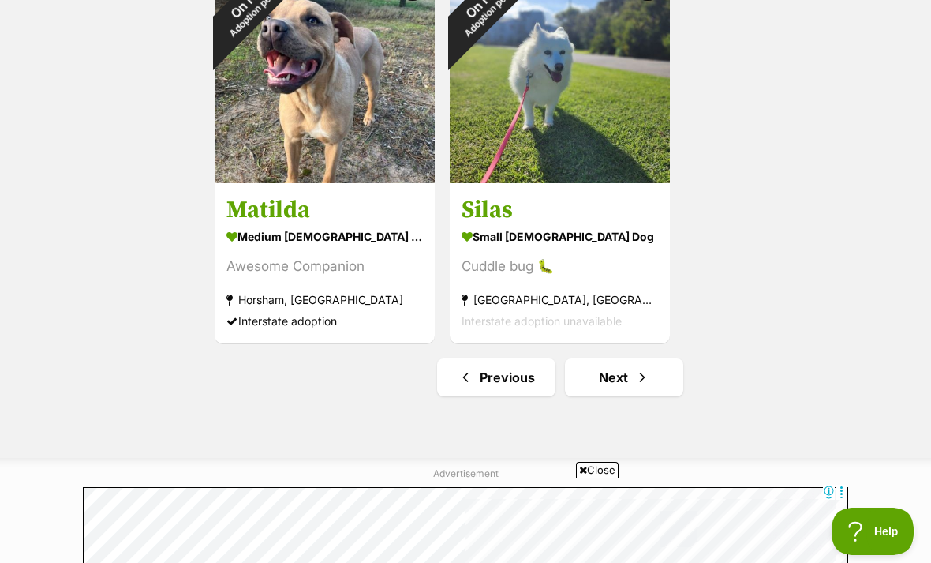
scroll to position [2733, 0]
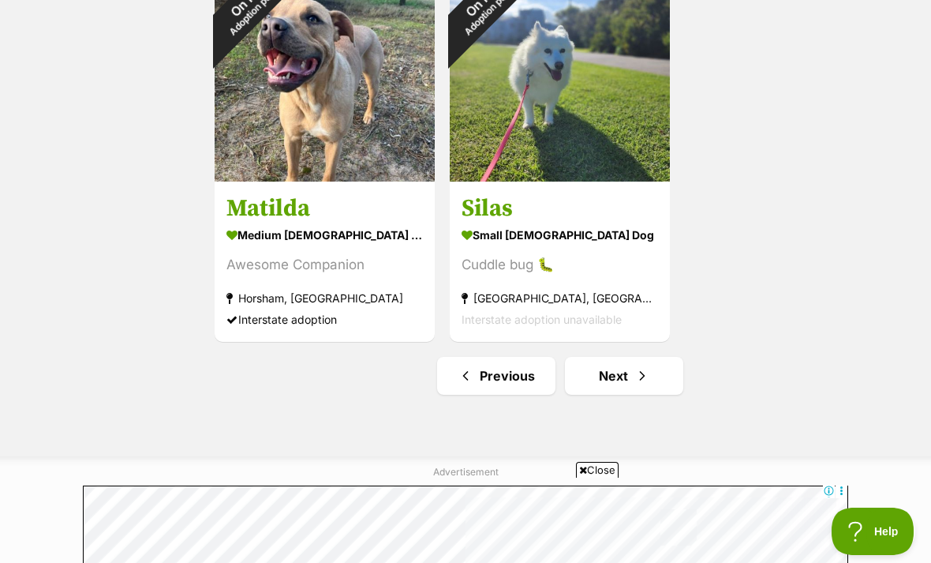
click at [649, 385] on span "Next page" at bounding box center [643, 375] width 16 height 19
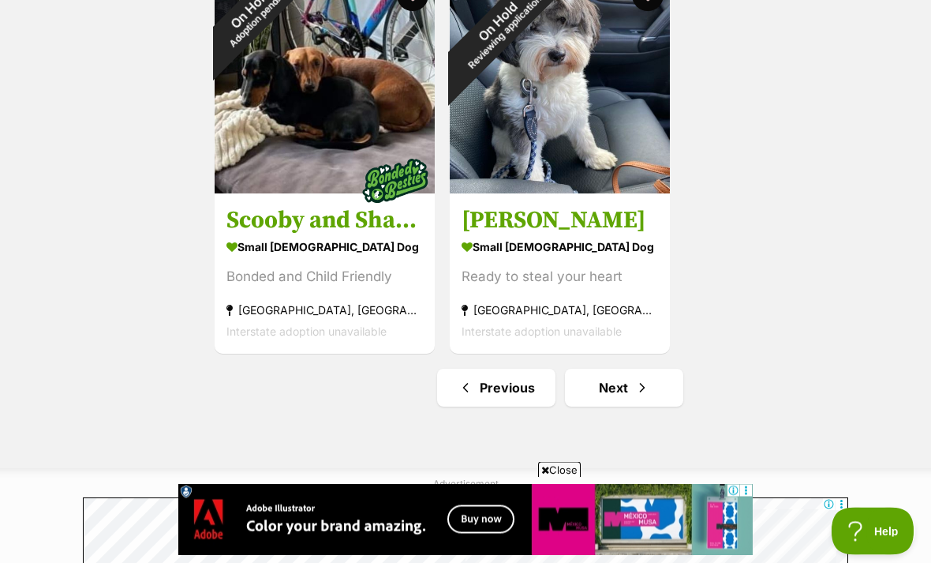
scroll to position [2723, 0]
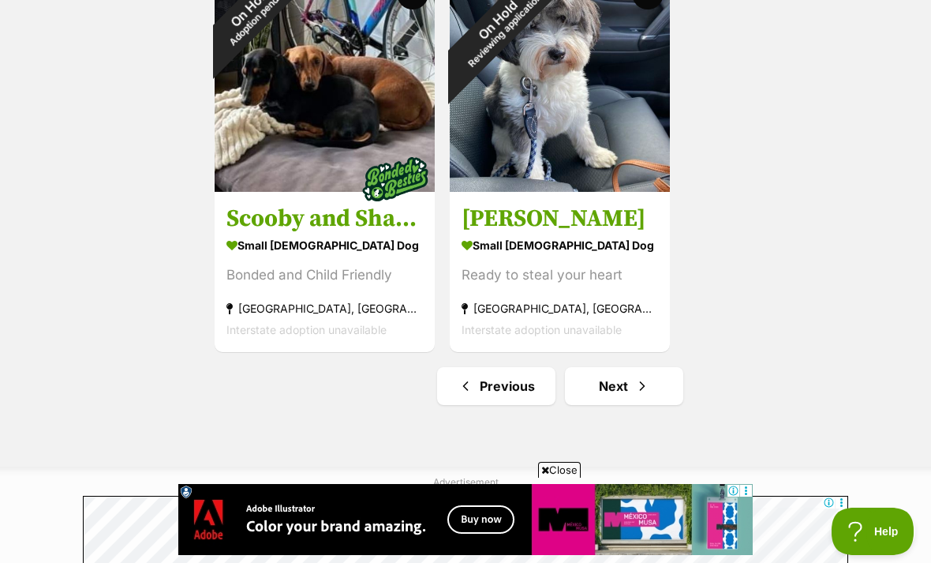
click at [643, 389] on span "Next page" at bounding box center [643, 385] width 16 height 19
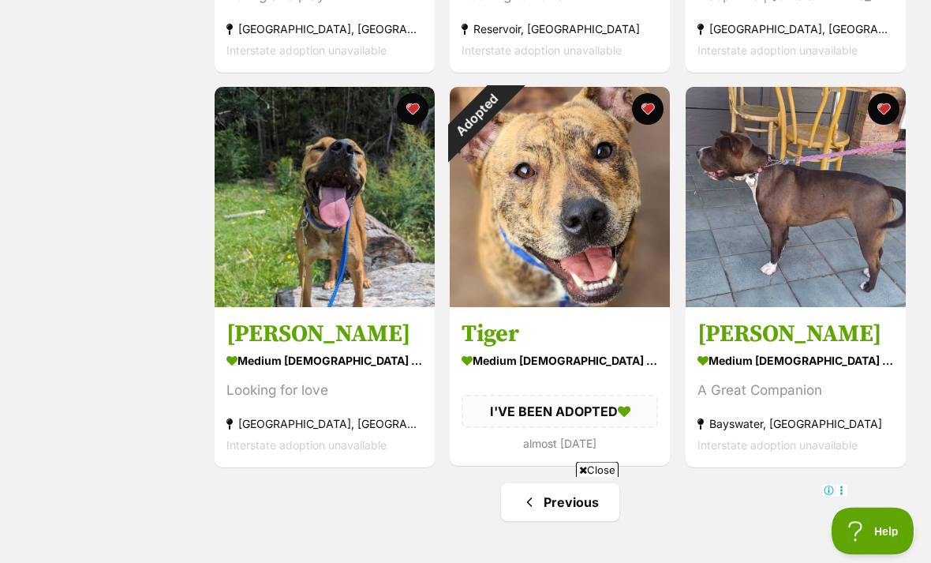
scroll to position [1421, 0]
